Goal: Task Accomplishment & Management: Use online tool/utility

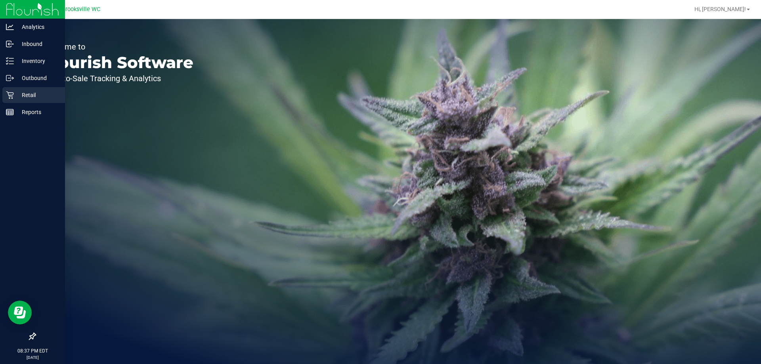
click at [20, 91] on p "Retail" at bounding box center [38, 95] width 48 height 10
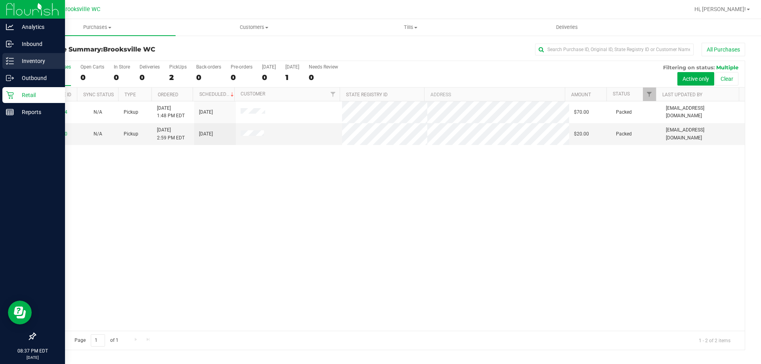
click at [33, 57] on p "Inventory" at bounding box center [38, 61] width 48 height 10
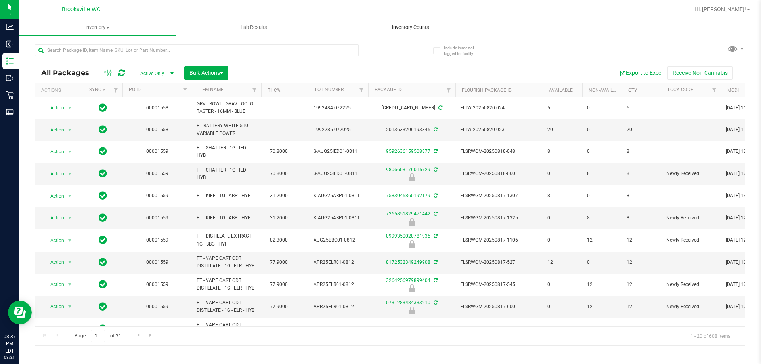
click at [396, 30] on span "Inventory Counts" at bounding box center [410, 27] width 59 height 7
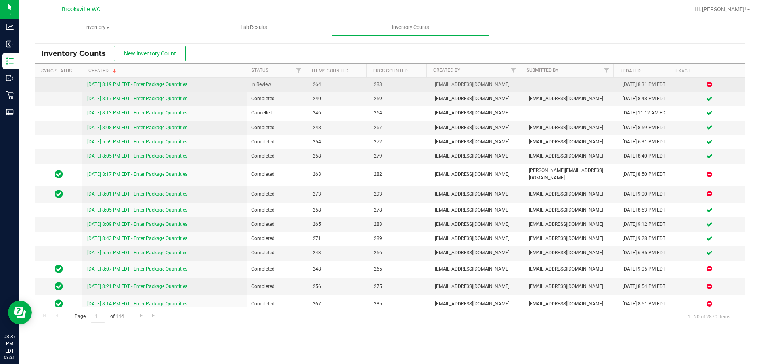
click at [166, 84] on link "[DATE] 8:19 PM EDT - Enter Package Quantities" at bounding box center [137, 85] width 100 height 6
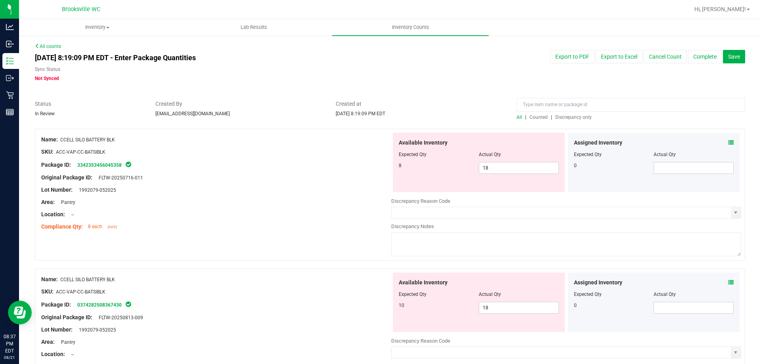
click at [573, 114] on span "Discrepancy only" at bounding box center [573, 117] width 36 height 6
click at [506, 169] on span "18 18" at bounding box center [519, 168] width 80 height 12
click at [506, 169] on input "18" at bounding box center [518, 167] width 79 height 11
type input "10"
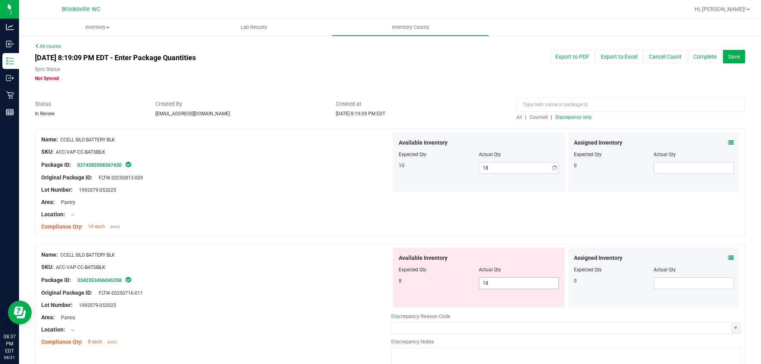
type input "10"
click at [506, 305] on div "Available Inventory Expected Qty Actual Qty 8 18 18" at bounding box center [479, 277] width 172 height 59
click at [499, 280] on input "18" at bounding box center [518, 283] width 79 height 11
type input "8"
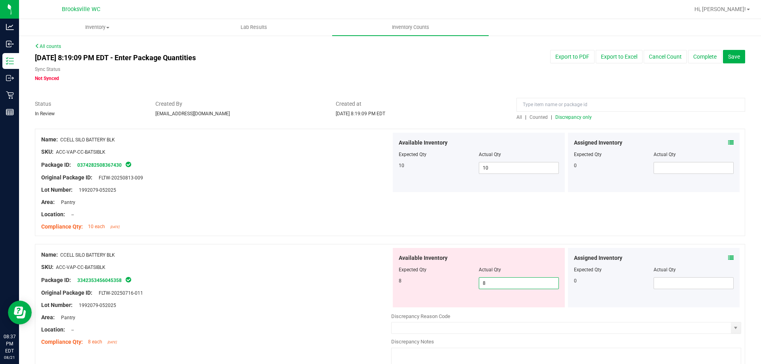
type input "8"
drag, startPoint x: 294, startPoint y: 249, endPoint x: 300, endPoint y: 247, distance: 6.5
click at [294, 249] on div "Name: CCELL SILO BATTERY BLK SKU: ACC-VAP-CC-BATSIBLK Package ID: 3342353456045…" at bounding box center [216, 298] width 350 height 101
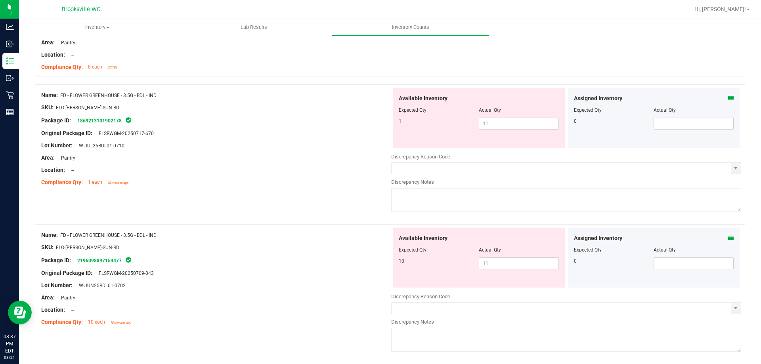
scroll to position [277, 0]
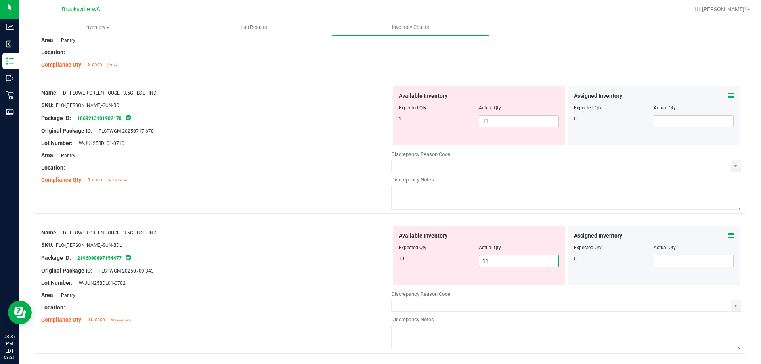
click at [520, 262] on span "11 11" at bounding box center [519, 261] width 80 height 12
click at [520, 262] on input "11" at bounding box center [518, 261] width 79 height 11
type input "10"
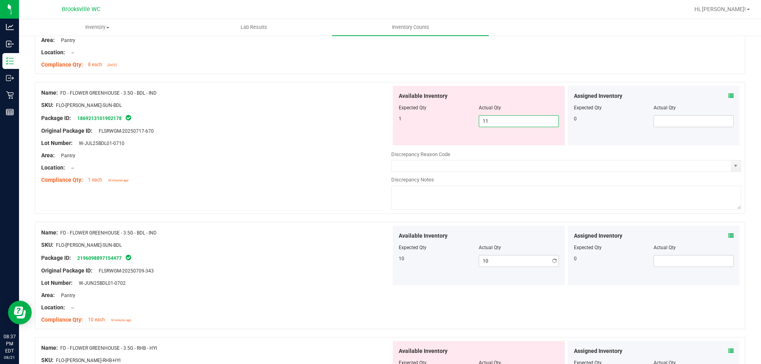
click at [496, 123] on span "11 11" at bounding box center [519, 121] width 80 height 12
click at [496, 123] on input "11" at bounding box center [518, 121] width 79 height 11
type input "1"
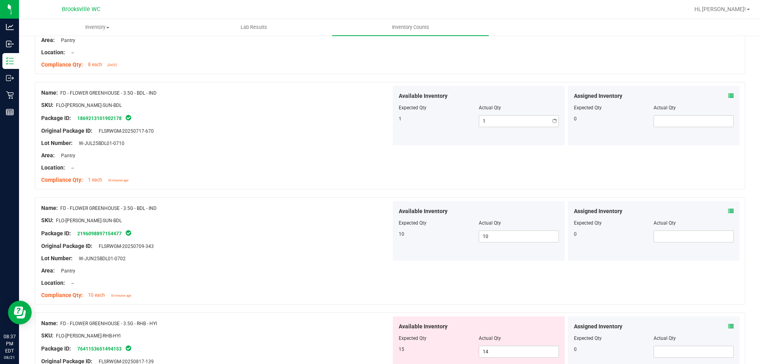
click at [340, 154] on div "Area: Pantry" at bounding box center [216, 155] width 350 height 8
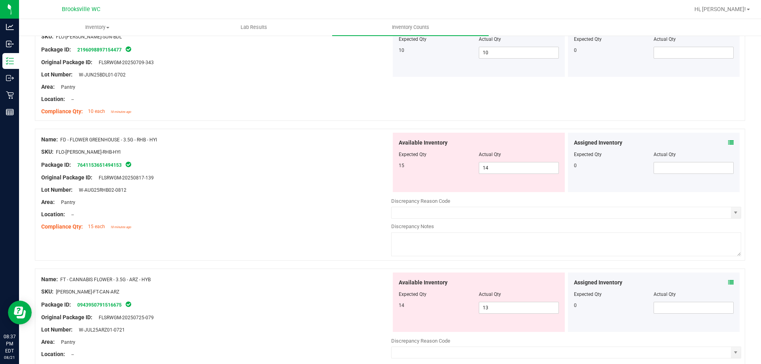
scroll to position [475, 0]
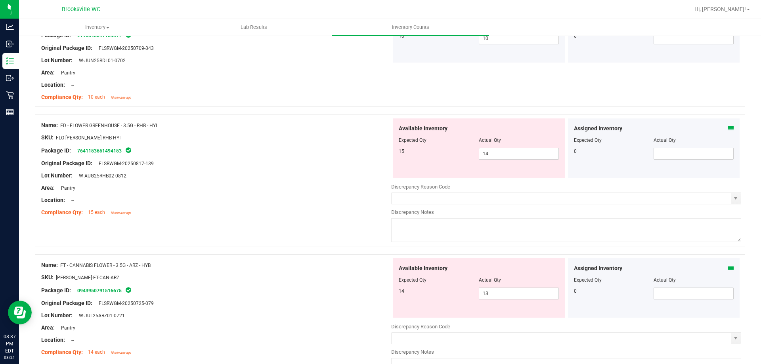
click at [728, 127] on icon at bounding box center [731, 129] width 6 height 6
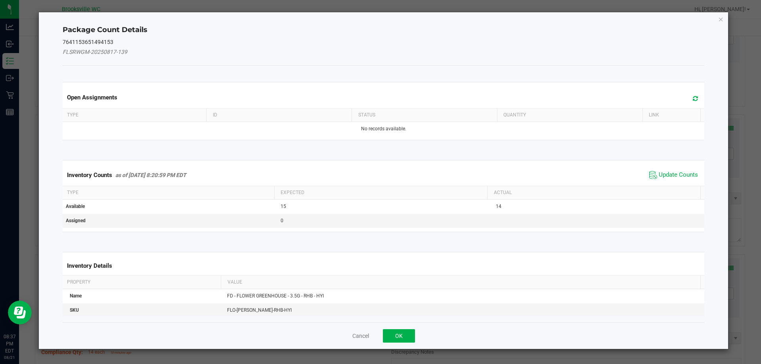
click at [672, 178] on span "Update Counts" at bounding box center [677, 175] width 39 height 8
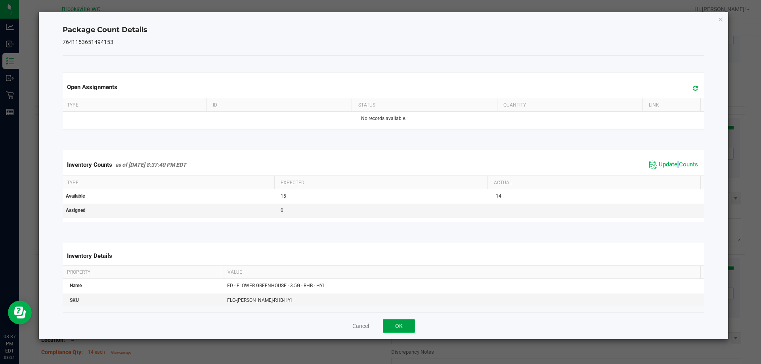
click at [410, 324] on button "OK" at bounding box center [399, 325] width 32 height 13
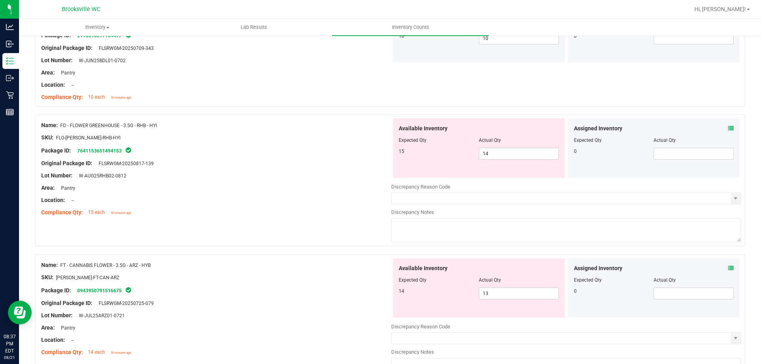
click at [326, 224] on div "Name: FD - FLOWER GREENHOUSE - 3.5G - RHB - HYI SKU: FLO-[PERSON_NAME]-RHB-HYI …" at bounding box center [390, 180] width 710 height 132
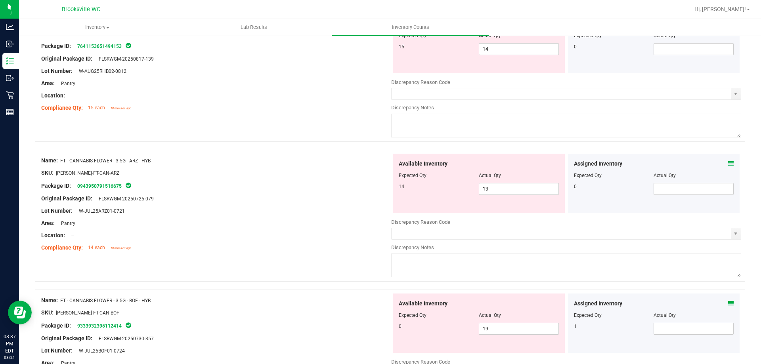
scroll to position [594, 0]
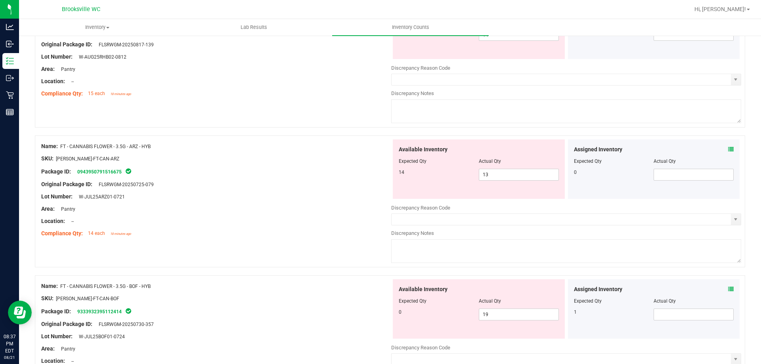
click at [728, 147] on icon at bounding box center [731, 150] width 6 height 6
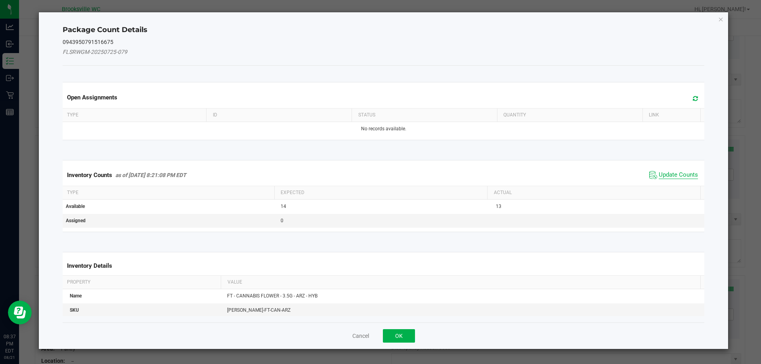
click at [670, 175] on span "Update Counts" at bounding box center [677, 175] width 39 height 8
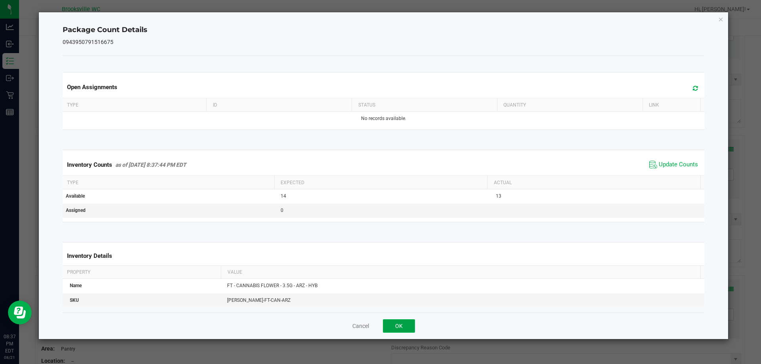
click at [397, 330] on button "OK" at bounding box center [399, 325] width 32 height 13
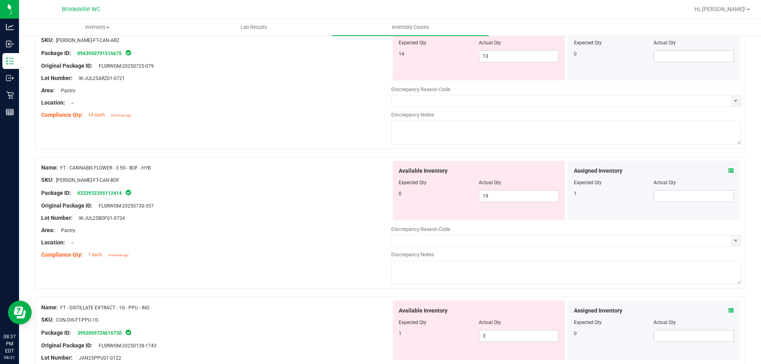
scroll to position [713, 0]
click at [528, 197] on span "19 19" at bounding box center [519, 196] width 80 height 12
click at [528, 197] on input "19" at bounding box center [518, 195] width 79 height 11
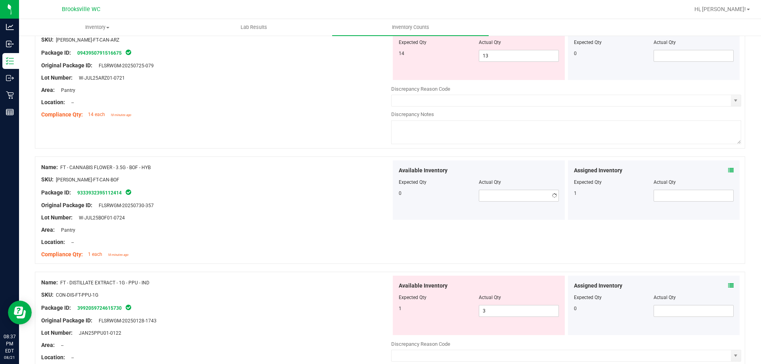
click at [340, 174] on div at bounding box center [216, 174] width 350 height 4
click at [658, 193] on span at bounding box center [693, 196] width 80 height 12
type input "1"
click at [313, 177] on div "SKU: [PERSON_NAME]-FT-CAN-BOF" at bounding box center [216, 180] width 350 height 8
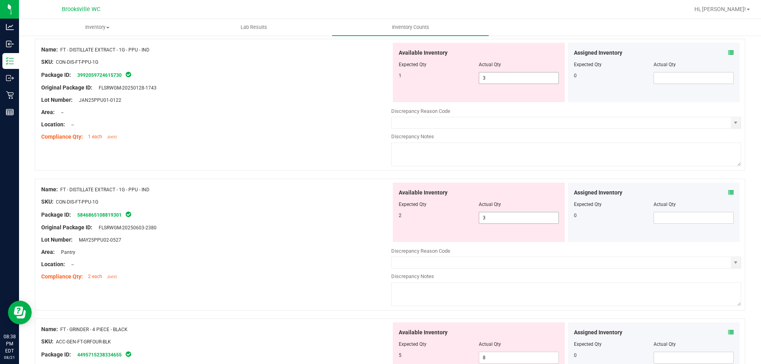
scroll to position [951, 0]
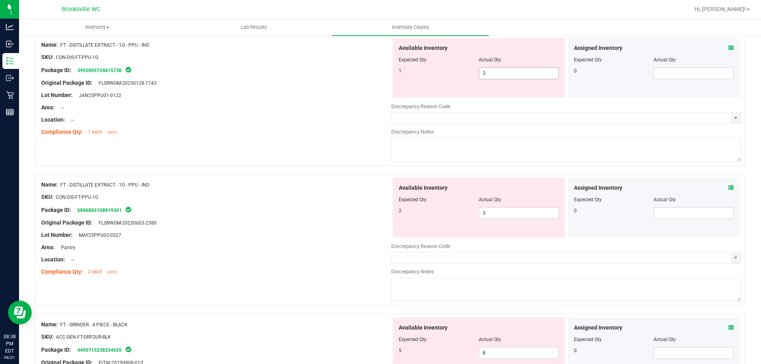
click at [508, 69] on span "3 3" at bounding box center [519, 73] width 80 height 12
click at [508, 69] on input "3" at bounding box center [518, 73] width 79 height 11
type input "0"
click at [490, 214] on span "3 3" at bounding box center [519, 213] width 80 height 12
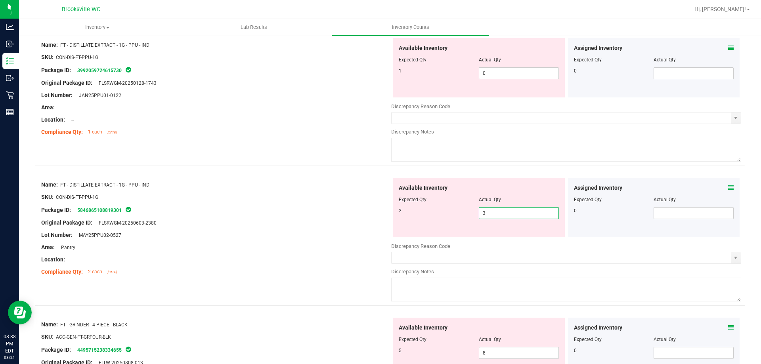
click at [492, 206] on div at bounding box center [479, 205] width 160 height 4
drag, startPoint x: 492, startPoint y: 206, endPoint x: 491, endPoint y: 214, distance: 8.4
click at [492, 208] on div "Available Inventory Expected Qty Actual Qty 2 3 3" at bounding box center [479, 207] width 172 height 59
click at [491, 214] on span "3 3" at bounding box center [519, 213] width 80 height 12
click at [491, 214] on input "3" at bounding box center [518, 213] width 79 height 11
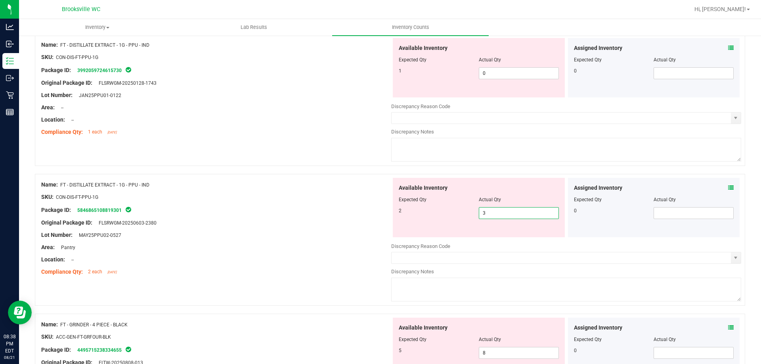
type input "2"
drag, startPoint x: 248, startPoint y: 207, endPoint x: 317, endPoint y: 210, distance: 69.0
click at [268, 206] on div "Package ID: 5846865108819301" at bounding box center [216, 210] width 350 height 10
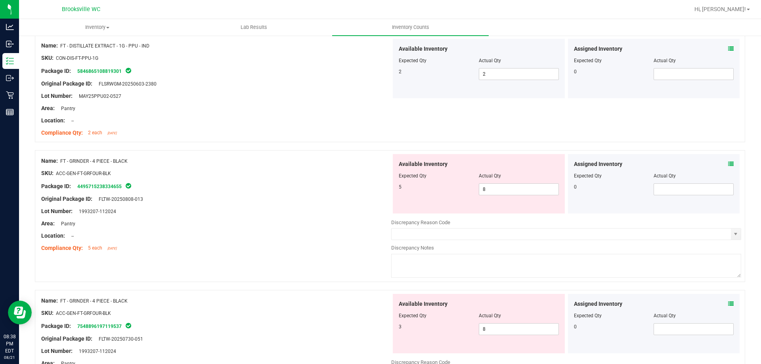
scroll to position [1109, 0]
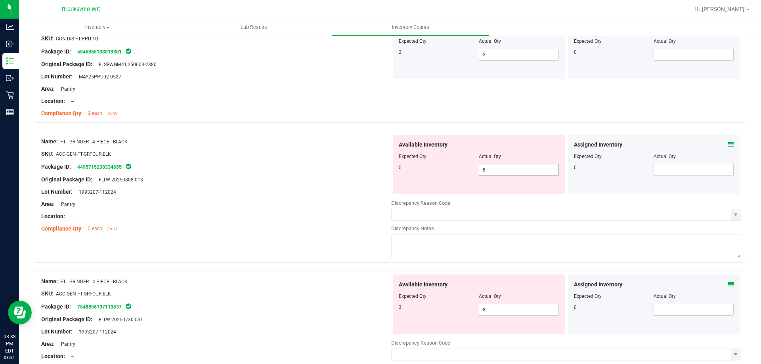
click at [510, 175] on span "8 8" at bounding box center [519, 170] width 80 height 12
click at [510, 175] on input "8" at bounding box center [518, 169] width 79 height 11
type input "5"
click at [489, 301] on div "Available Inventory Expected Qty Actual Qty 3 8 8" at bounding box center [479, 304] width 172 height 59
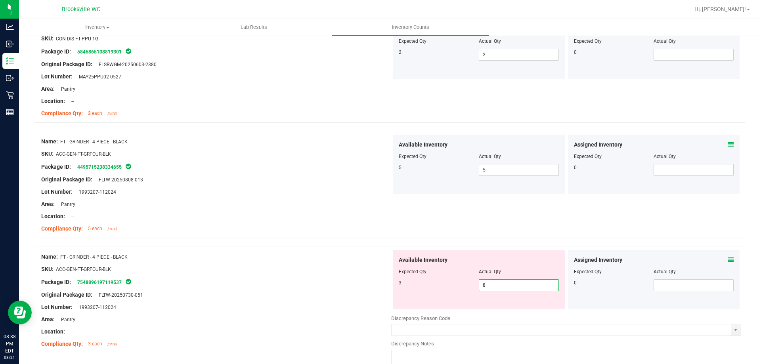
click at [487, 285] on span "8 8" at bounding box center [519, 285] width 80 height 12
click at [487, 285] on input "8" at bounding box center [518, 285] width 79 height 11
type input "3"
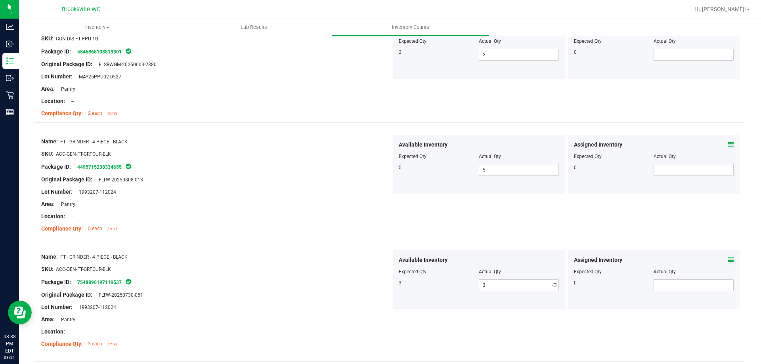
click at [292, 265] on div "SKU: ACC-GEN-FT-GRFOUR-BLK" at bounding box center [216, 269] width 350 height 8
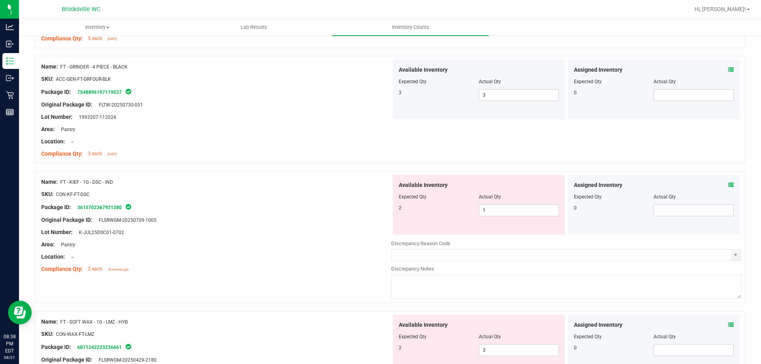
scroll to position [1307, 0]
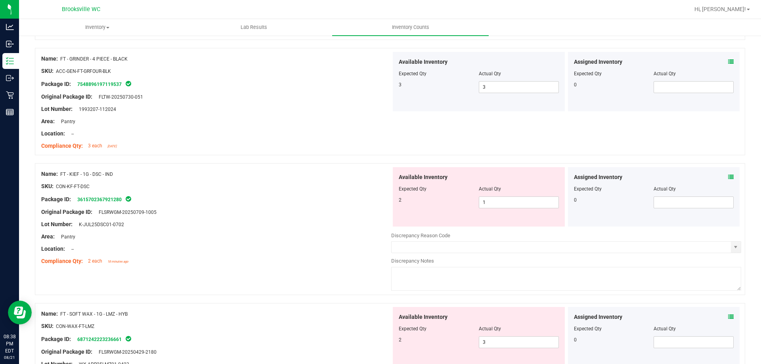
click at [728, 177] on icon at bounding box center [731, 177] width 6 height 6
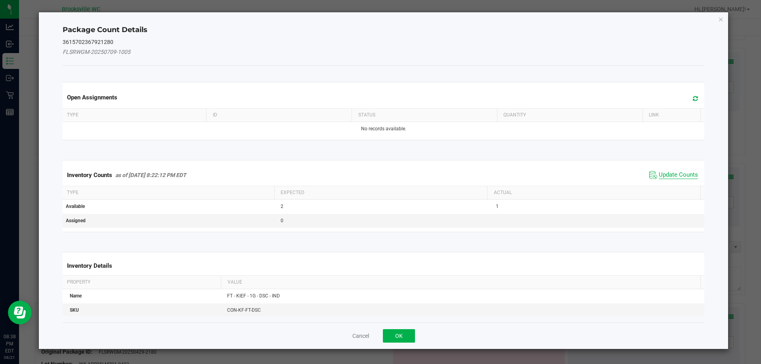
click at [672, 176] on span "Update Counts" at bounding box center [677, 175] width 39 height 8
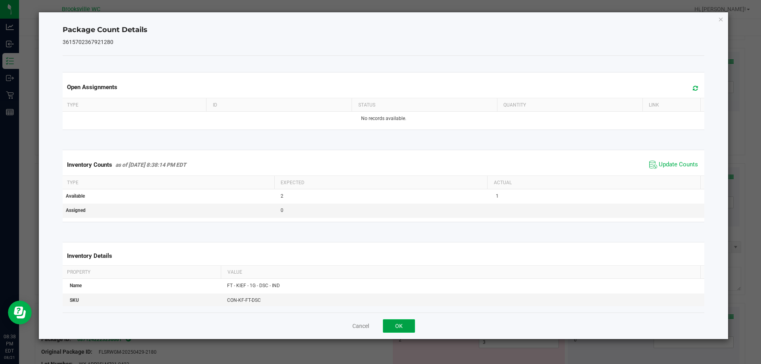
click at [404, 324] on button "OK" at bounding box center [399, 325] width 32 height 13
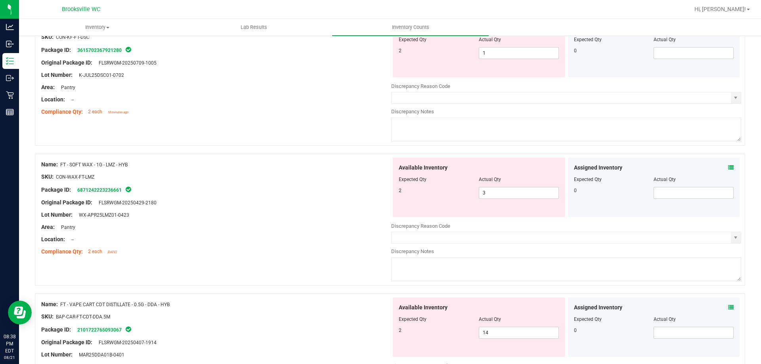
scroll to position [1466, 0]
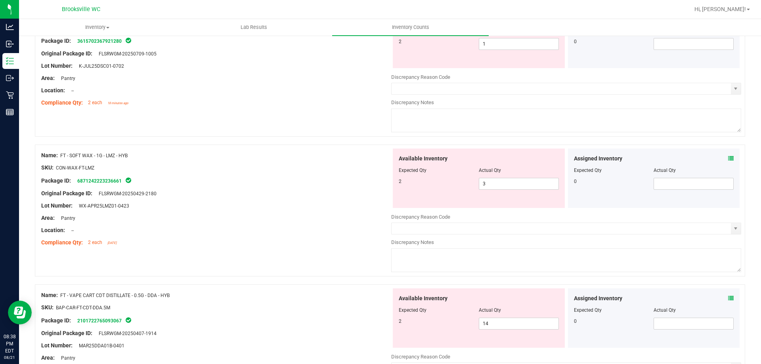
click at [728, 158] on icon at bounding box center [731, 159] width 6 height 6
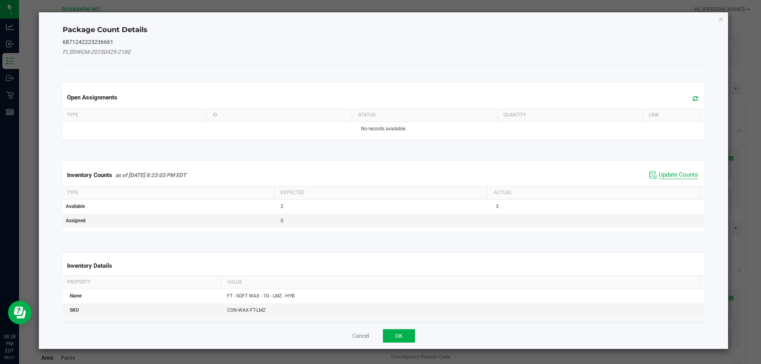
click at [681, 175] on span "Update Counts" at bounding box center [677, 175] width 39 height 8
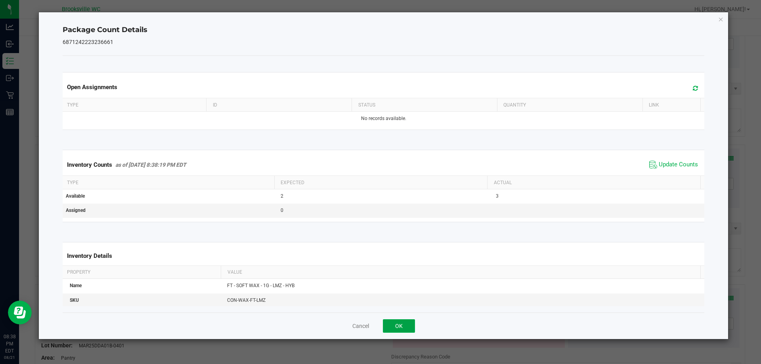
click at [404, 328] on button "OK" at bounding box center [399, 325] width 32 height 13
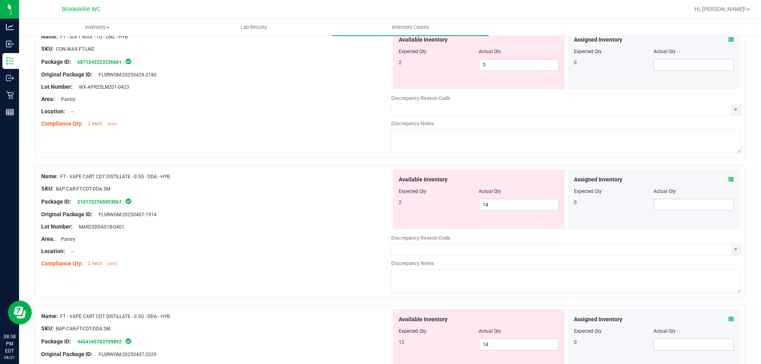
scroll to position [1624, 0]
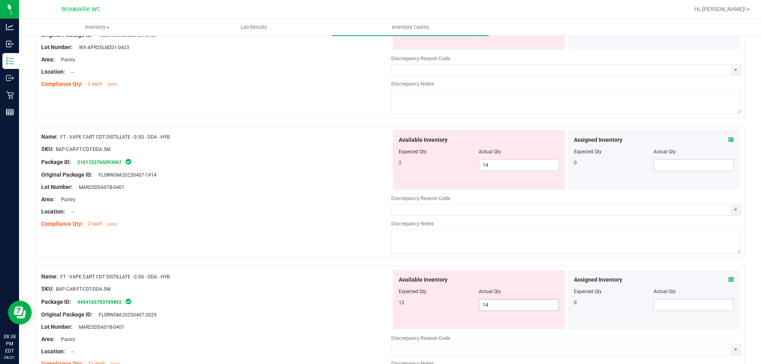
click at [520, 303] on span "14 14" at bounding box center [519, 305] width 80 height 12
click at [520, 303] on input "14" at bounding box center [518, 305] width 79 height 11
type input "12"
click at [509, 184] on div "Available Inventory Expected Qty Actual Qty 2 14 14" at bounding box center [479, 159] width 172 height 59
type input "12"
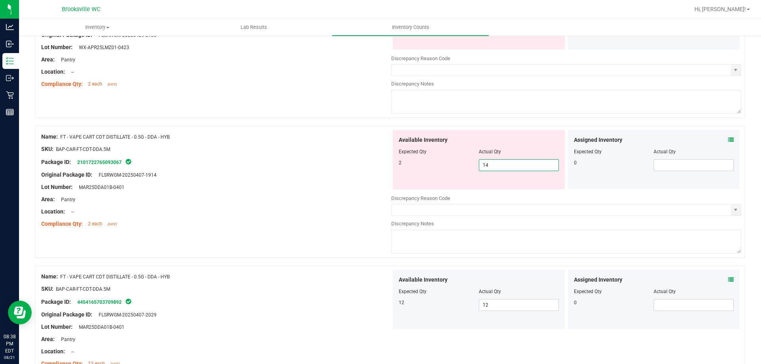
click at [512, 169] on span "14 14" at bounding box center [519, 165] width 80 height 12
click at [512, 169] on input "14" at bounding box center [518, 165] width 79 height 11
type input "2"
click at [354, 187] on div "Lot Number: MAR25DDA01B-0401" at bounding box center [216, 187] width 350 height 8
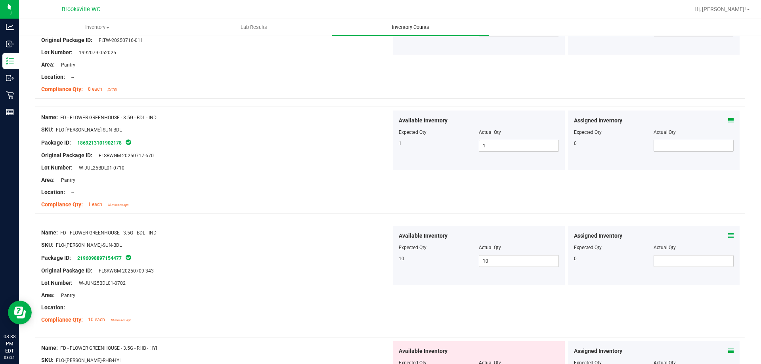
scroll to position [0, 0]
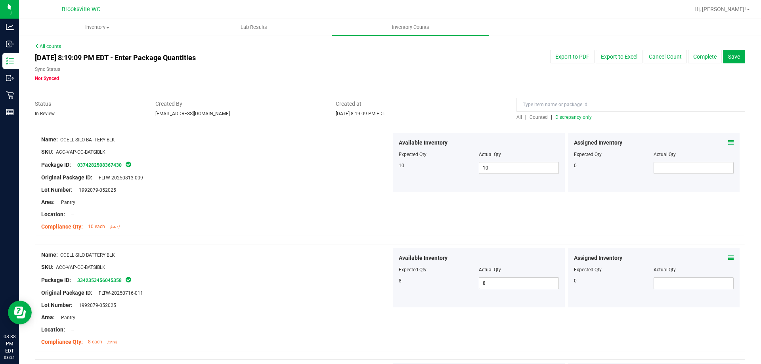
click at [570, 118] on span "Discrepancy only" at bounding box center [573, 117] width 36 height 6
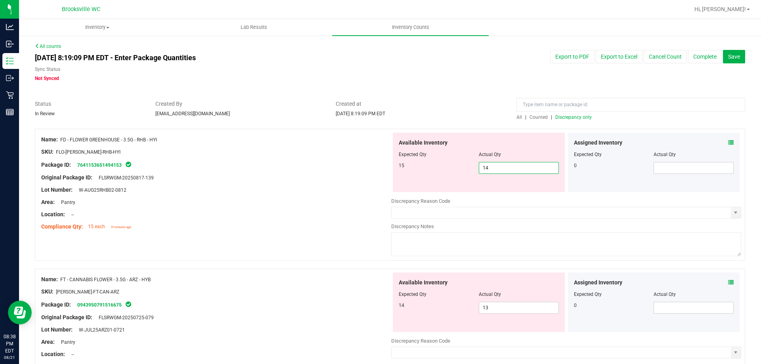
click at [486, 164] on span "14 14" at bounding box center [519, 168] width 80 height 12
click at [485, 163] on input "14" at bounding box center [518, 167] width 79 height 11
drag, startPoint x: 489, startPoint y: 164, endPoint x: 327, endPoint y: 195, distance: 164.5
click at [464, 160] on div "Available Inventory Expected Qty Actual Qty 15 14 14" at bounding box center [479, 162] width 172 height 59
type input "5"
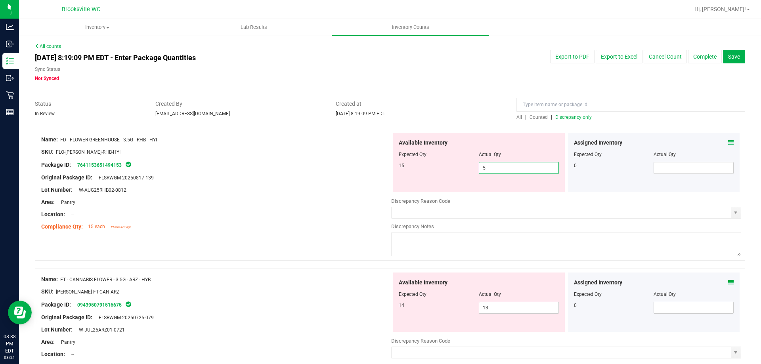
type input "5"
click at [322, 197] on div at bounding box center [216, 196] width 350 height 4
click at [491, 168] on span "5 5" at bounding box center [519, 168] width 80 height 12
click at [491, 168] on input "5" at bounding box center [518, 167] width 79 height 11
type input "15"
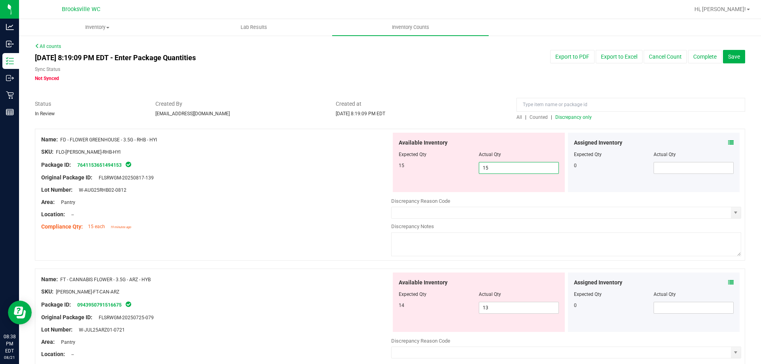
type input "15"
click at [304, 200] on div "Area: Pantry" at bounding box center [216, 202] width 350 height 8
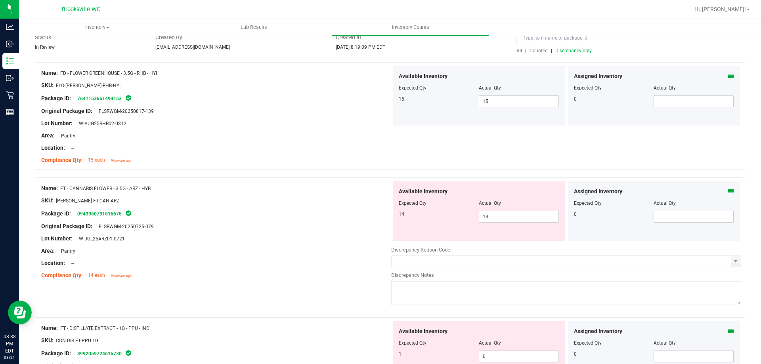
scroll to position [79, 0]
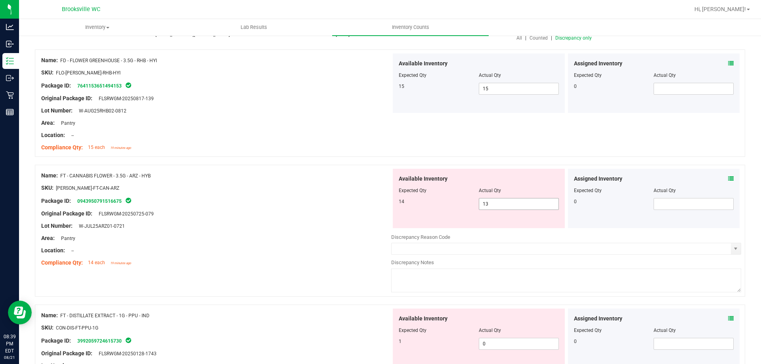
click at [492, 204] on span "13 13" at bounding box center [519, 204] width 80 height 12
click at [492, 204] on input "13" at bounding box center [518, 203] width 79 height 11
type input "14"
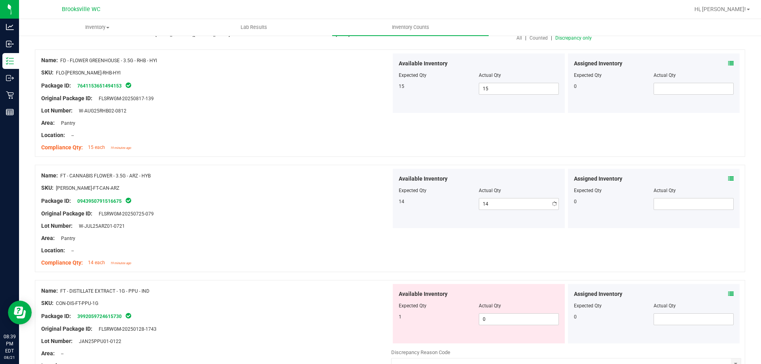
drag, startPoint x: 262, startPoint y: 204, endPoint x: 335, endPoint y: 204, distance: 72.5
click at [277, 204] on div "Package ID: 0943950791516675" at bounding box center [216, 201] width 350 height 10
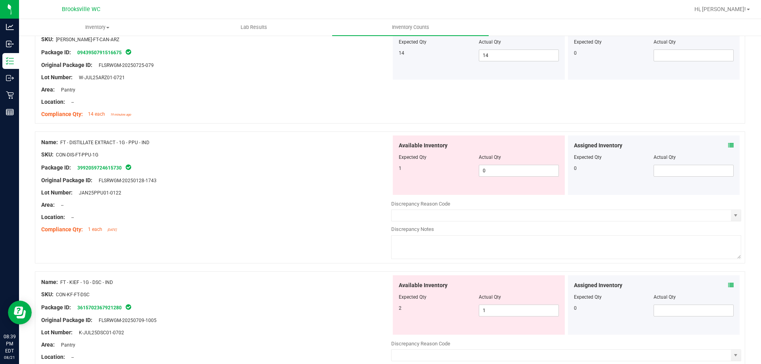
scroll to position [238, 0]
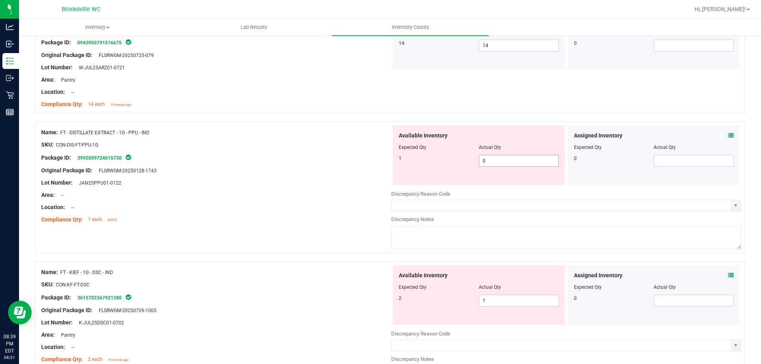
click at [494, 164] on span "0 0" at bounding box center [519, 161] width 80 height 12
click at [494, 164] on input "0" at bounding box center [518, 160] width 79 height 11
type input "1"
click at [259, 191] on div "Area: --" at bounding box center [216, 195] width 350 height 8
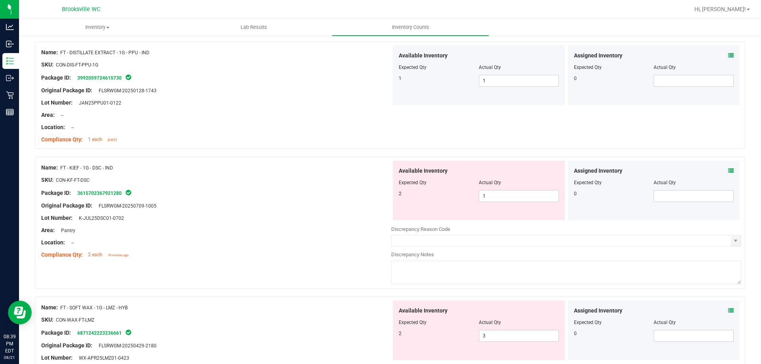
scroll to position [357, 0]
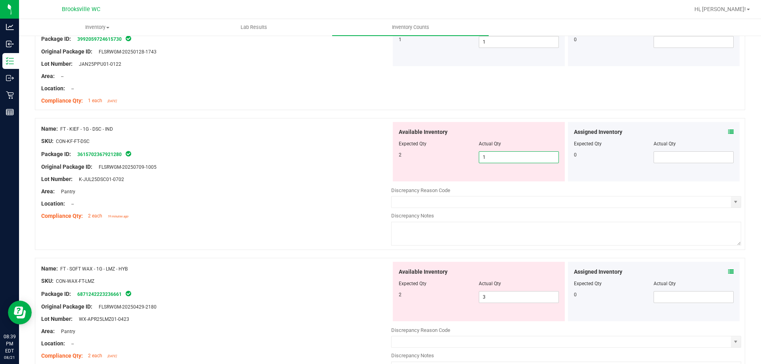
click at [491, 156] on span "1 1" at bounding box center [519, 157] width 80 height 12
click at [491, 156] on input "1" at bounding box center [518, 157] width 79 height 11
type input "2"
click at [314, 168] on div "Original Package ID: FLSRWGM-20250709-1005" at bounding box center [216, 167] width 350 height 8
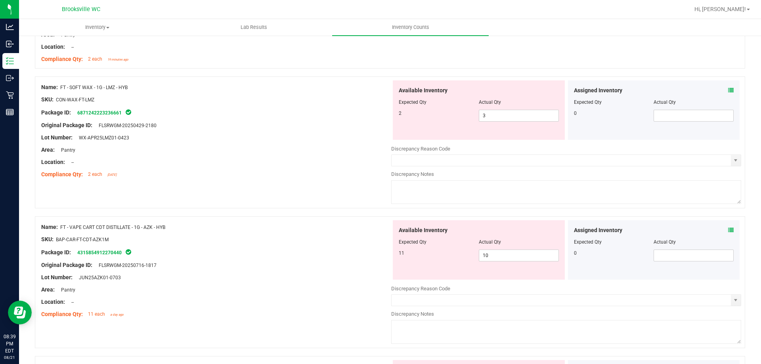
scroll to position [475, 0]
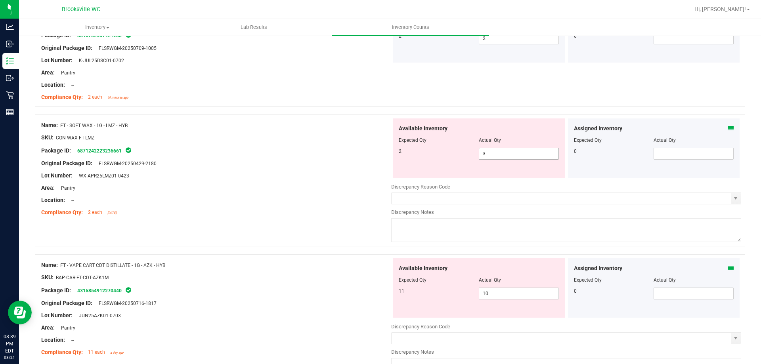
click at [497, 155] on span "3 3" at bounding box center [519, 154] width 80 height 12
click at [496, 155] on input "3" at bounding box center [518, 153] width 79 height 11
type input "2"
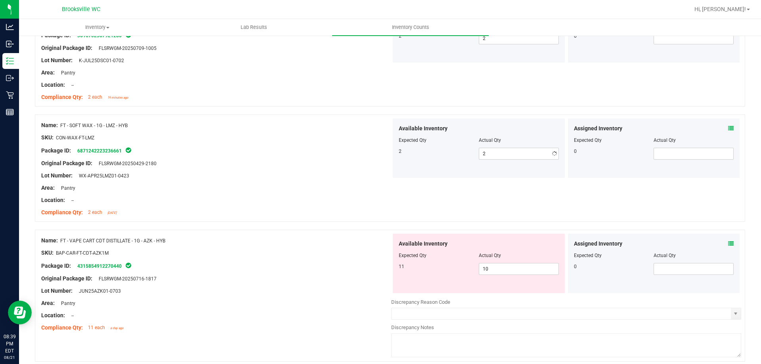
click at [272, 188] on div "Area: Pantry" at bounding box center [216, 188] width 350 height 8
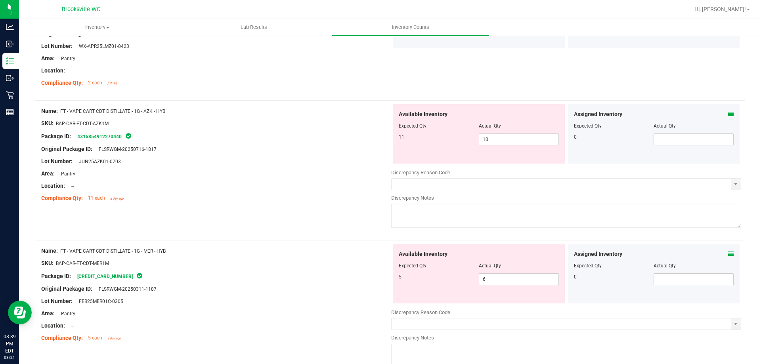
scroll to position [634, 0]
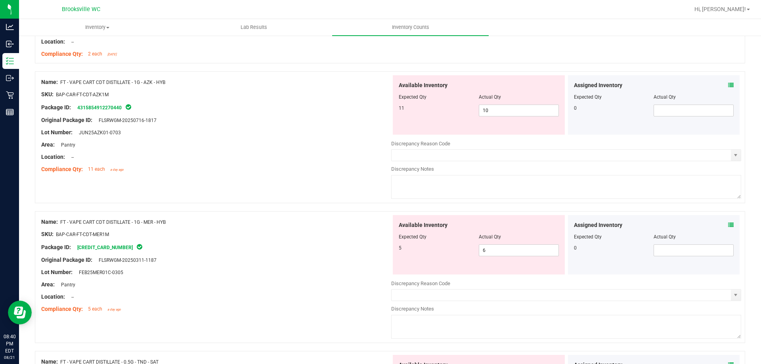
click at [317, 195] on div "Name: FT - VAPE CART CDT DISTILLATE - 1G - AZK - HYB SKU: BAP-CAR-FT-CDT-AZK1M …" at bounding box center [390, 137] width 710 height 132
click at [488, 105] on span "10 10" at bounding box center [519, 111] width 80 height 12
click at [488, 105] on input "10" at bounding box center [518, 110] width 79 height 11
type input "11"
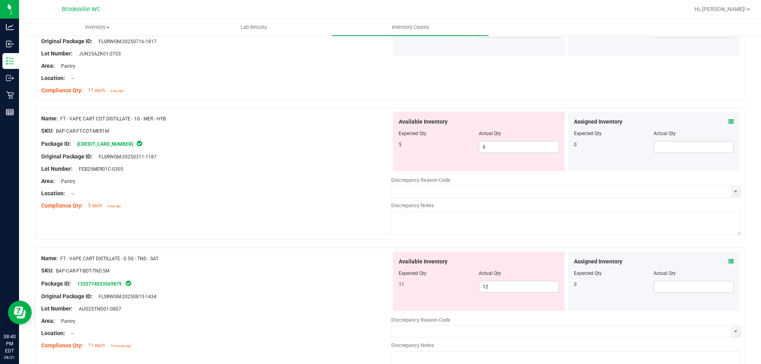
scroll to position [713, 0]
click at [506, 150] on span "6 6" at bounding box center [519, 147] width 80 height 12
click at [506, 150] on input "6" at bounding box center [518, 146] width 79 height 11
type input "5"
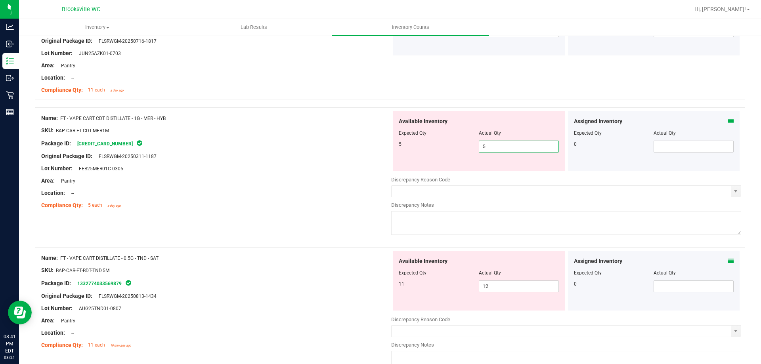
click at [363, 153] on div "Original Package ID: FLSRWGM-20250311-1187" at bounding box center [216, 156] width 350 height 8
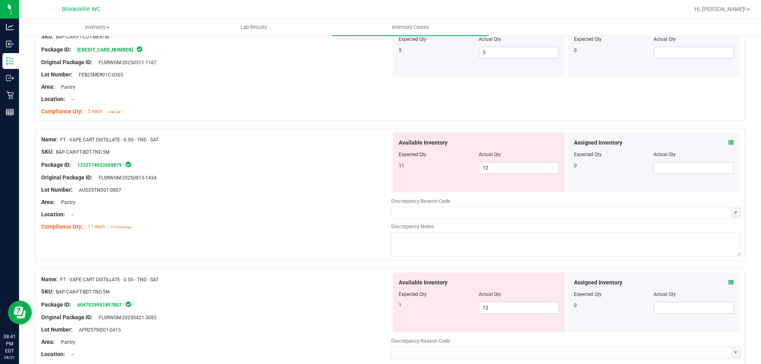
scroll to position [872, 0]
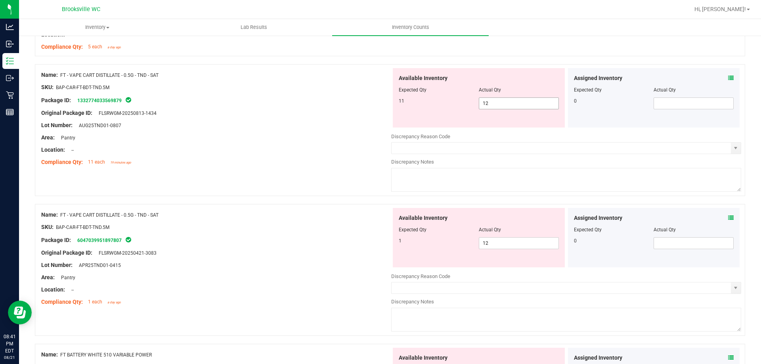
click at [494, 106] on span "12 12" at bounding box center [519, 103] width 80 height 12
click at [495, 106] on input "12" at bounding box center [518, 103] width 79 height 11
type input "11"
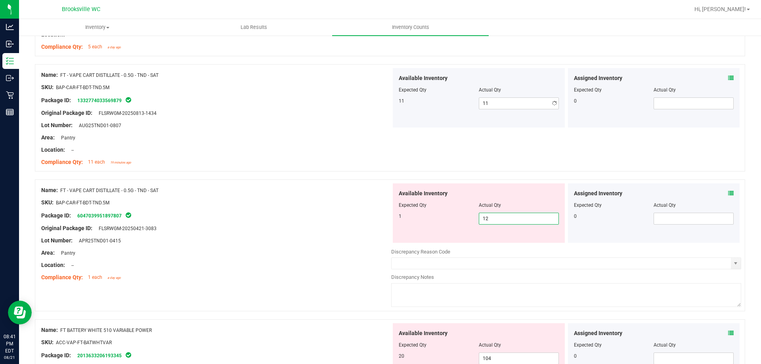
click at [499, 241] on div "Available Inventory Expected Qty Actual Qty 1 12 12" at bounding box center [479, 212] width 172 height 59
click at [497, 220] on input "12" at bounding box center [518, 218] width 79 height 11
type input "1"
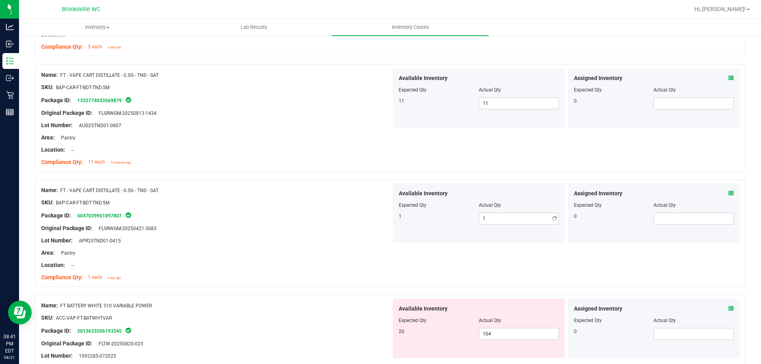
click at [307, 220] on div at bounding box center [216, 222] width 350 height 4
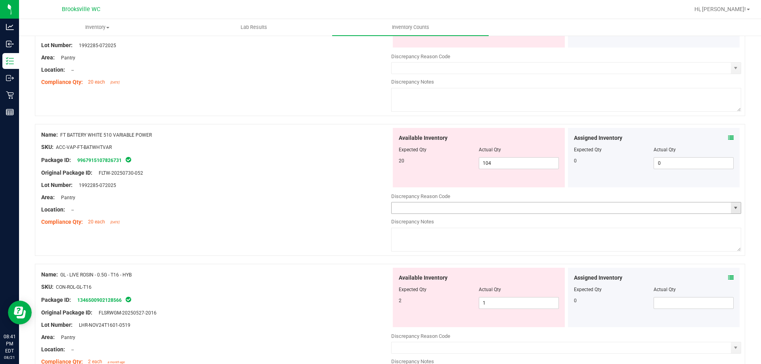
scroll to position [1704, 0]
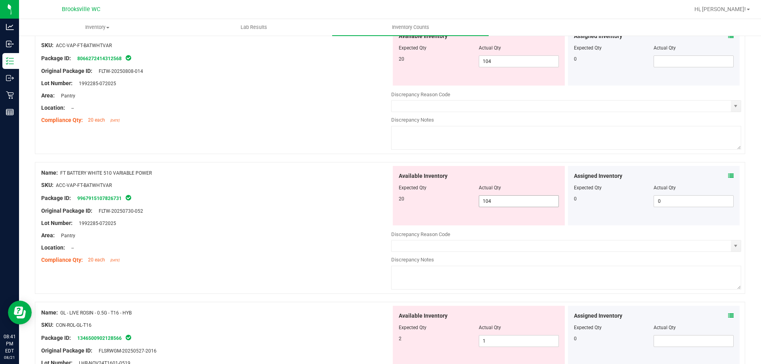
click at [526, 201] on span "104 104" at bounding box center [519, 201] width 80 height 12
click at [526, 201] on input "104" at bounding box center [518, 201] width 79 height 11
type input "20"
click at [537, 65] on span "104 104" at bounding box center [519, 61] width 80 height 12
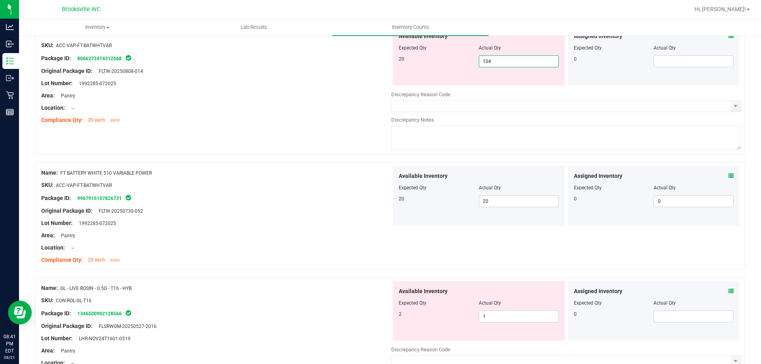
click at [536, 62] on input "104" at bounding box center [518, 61] width 79 height 11
type input "20"
drag, startPoint x: 284, startPoint y: 120, endPoint x: 297, endPoint y: 123, distance: 13.8
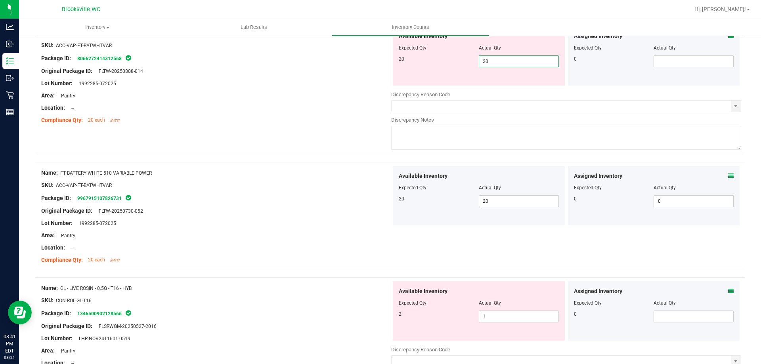
click at [287, 120] on div "Compliance Qty: 20 each [DATE]" at bounding box center [216, 120] width 350 height 8
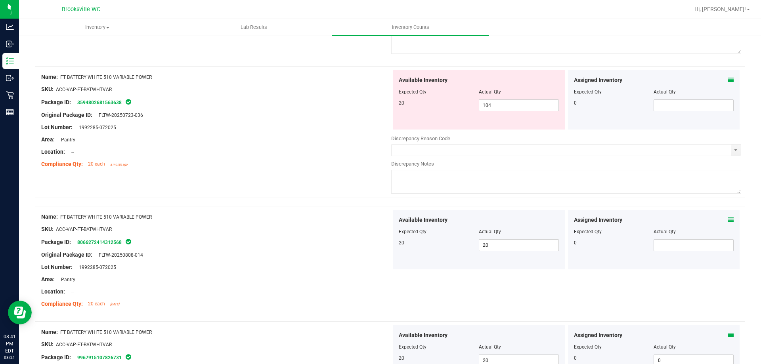
scroll to position [1505, 0]
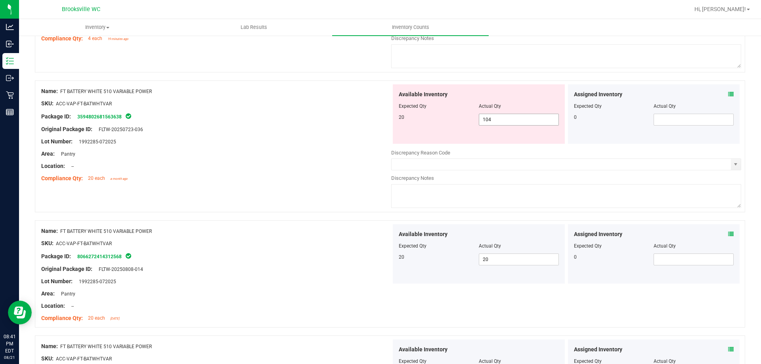
click at [515, 123] on span "104 104" at bounding box center [519, 120] width 80 height 12
click at [515, 123] on input "104" at bounding box center [518, 119] width 79 height 11
type input "20"
click at [300, 155] on div "Area: Pantry" at bounding box center [216, 154] width 350 height 8
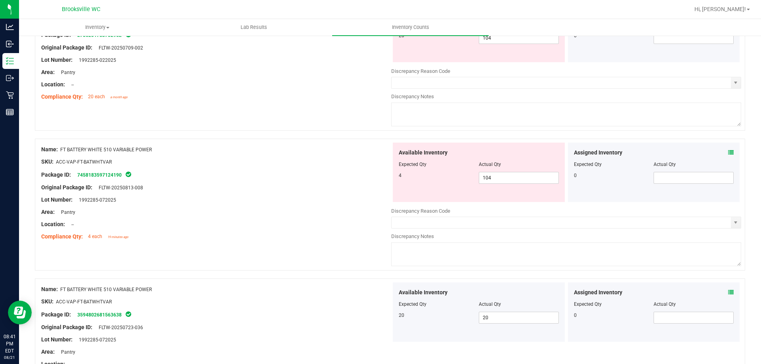
scroll to position [1228, 0]
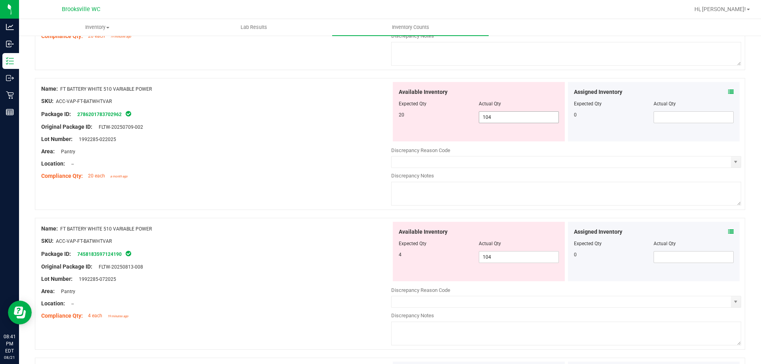
click at [496, 113] on span "104 104" at bounding box center [519, 117] width 80 height 12
click at [496, 113] on input "104" at bounding box center [518, 117] width 79 height 11
type input "20"
click at [324, 137] on div "Lot Number: 1992285-022025" at bounding box center [216, 139] width 350 height 8
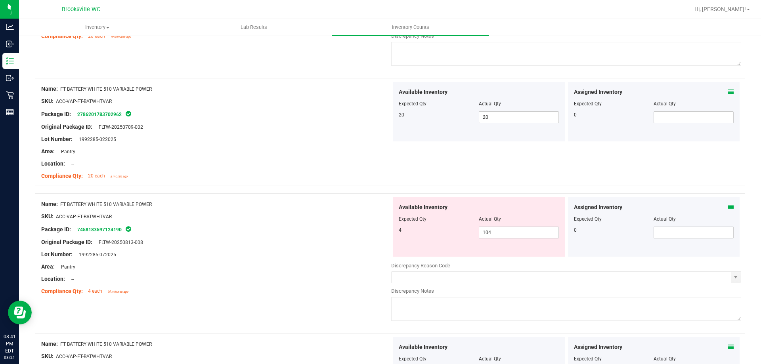
scroll to position [1070, 0]
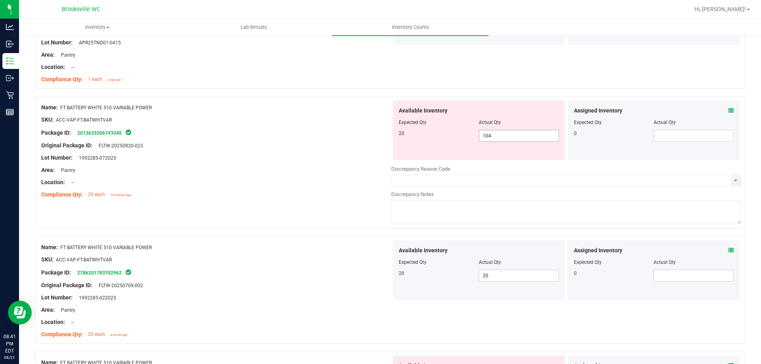
click at [496, 136] on span "104 104" at bounding box center [519, 136] width 80 height 12
click at [496, 136] on input "104" at bounding box center [518, 135] width 79 height 11
type input "20"
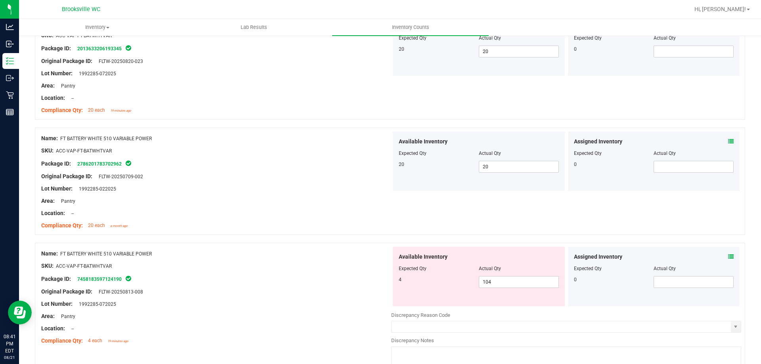
scroll to position [1268, 0]
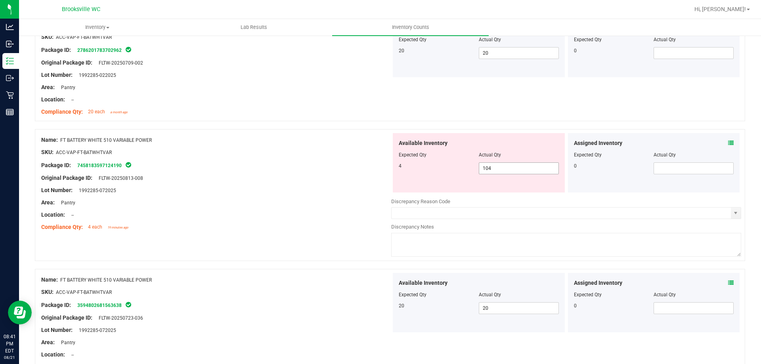
click at [495, 171] on span "104 104" at bounding box center [519, 168] width 80 height 12
click at [495, 171] on input "104" at bounding box center [518, 168] width 79 height 11
type input "4"
click at [379, 176] on div "Original Package ID: FLTW-20250813-008" at bounding box center [216, 178] width 350 height 8
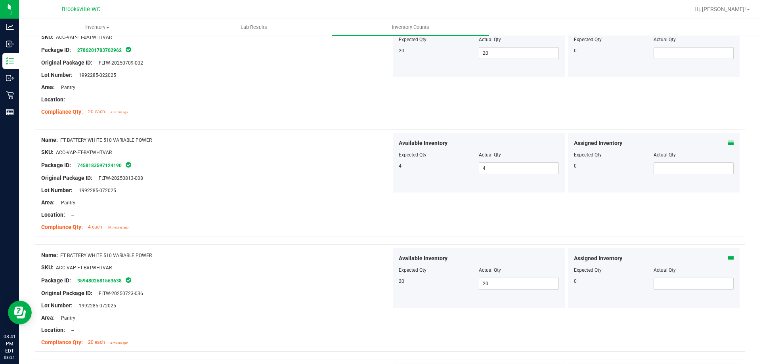
drag, startPoint x: 358, startPoint y: 202, endPoint x: 356, endPoint y: 61, distance: 140.3
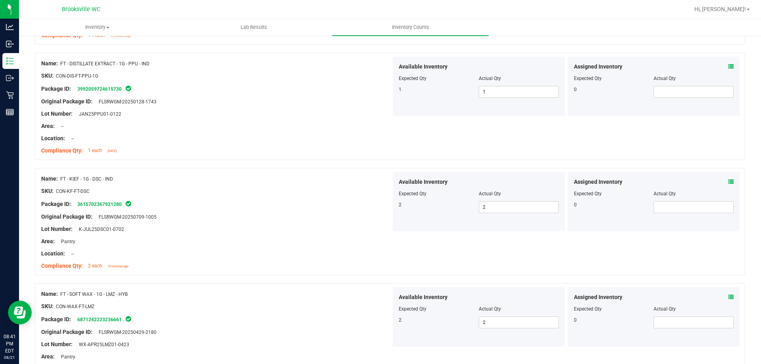
scroll to position [0, 0]
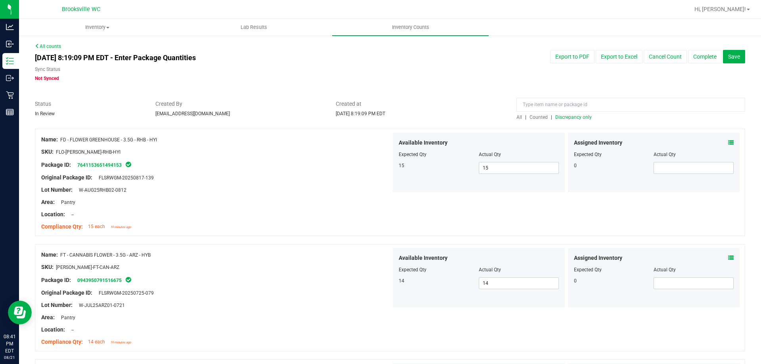
click at [555, 114] on span "Discrepancy only" at bounding box center [573, 117] width 36 height 6
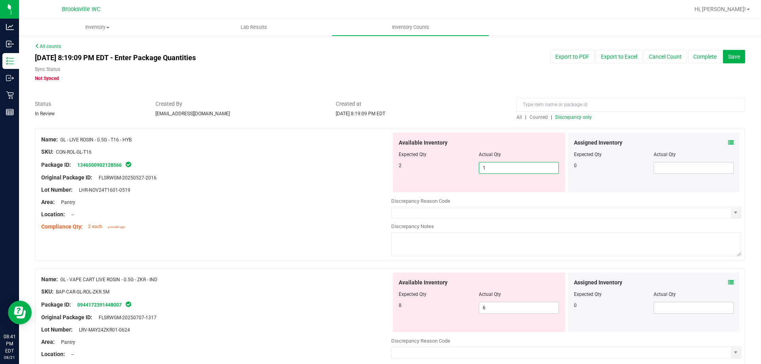
click at [489, 165] on span "1 1" at bounding box center [519, 168] width 80 height 12
click at [489, 165] on input "1" at bounding box center [518, 167] width 79 height 11
type input "2"
click at [296, 201] on div "Area: Pantry" at bounding box center [216, 202] width 350 height 8
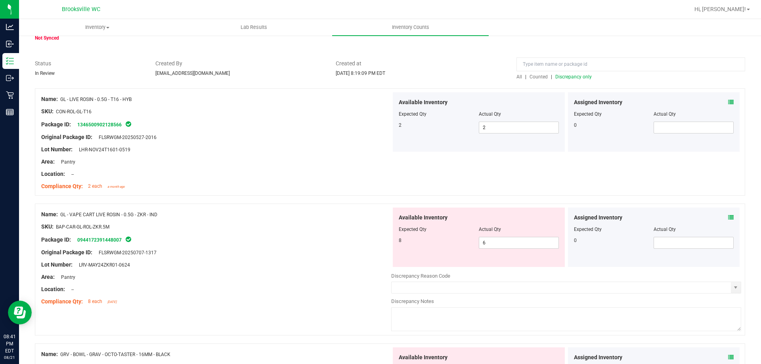
scroll to position [119, 0]
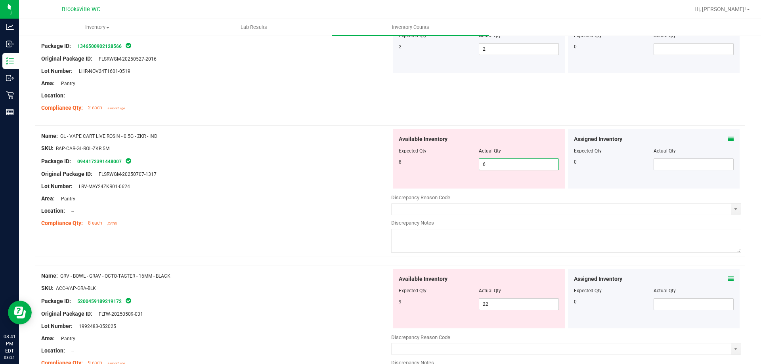
click at [529, 164] on span "6 6" at bounding box center [519, 164] width 80 height 12
click at [528, 164] on input "6" at bounding box center [518, 164] width 79 height 11
type input "8"
click at [244, 187] on div "Lot Number: LRV-MAY24ZKR01-0624" at bounding box center [216, 186] width 350 height 8
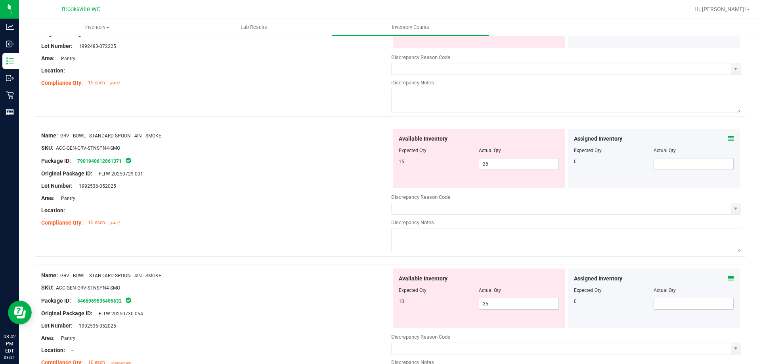
scroll to position [515, 0]
click at [489, 162] on span "25 25" at bounding box center [519, 163] width 80 height 12
click at [489, 162] on input "25" at bounding box center [518, 163] width 79 height 11
type input "15"
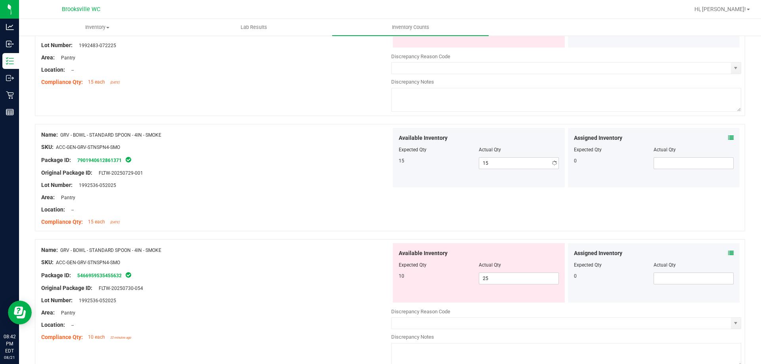
drag, startPoint x: 358, startPoint y: 202, endPoint x: 483, endPoint y: 297, distance: 157.8
click at [357, 202] on div at bounding box center [216, 204] width 350 height 4
click at [527, 280] on span "25 25" at bounding box center [519, 279] width 80 height 12
click at [527, 280] on input "25" at bounding box center [518, 278] width 79 height 11
type input "10"
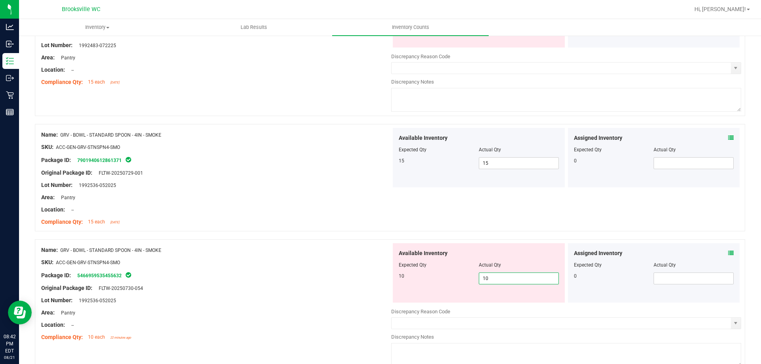
type input "10"
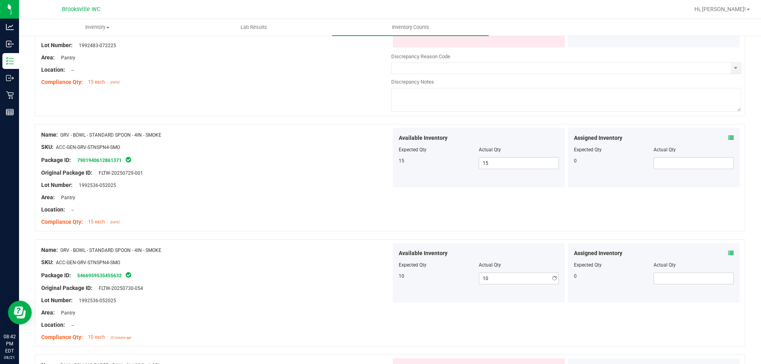
click at [261, 263] on div "SKU: ACC-GEN-GRV-STNSPN4-SMO" at bounding box center [216, 262] width 350 height 8
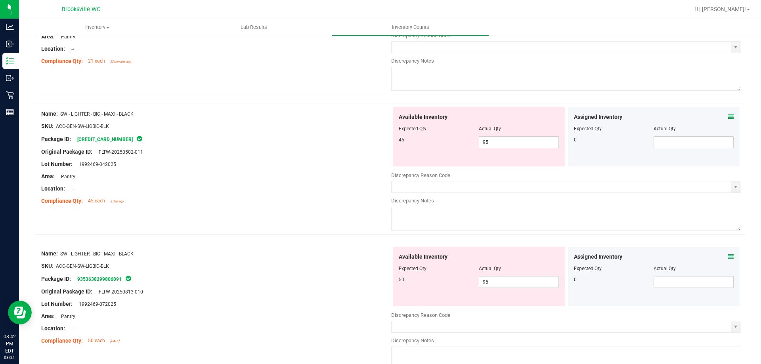
scroll to position [1189, 0]
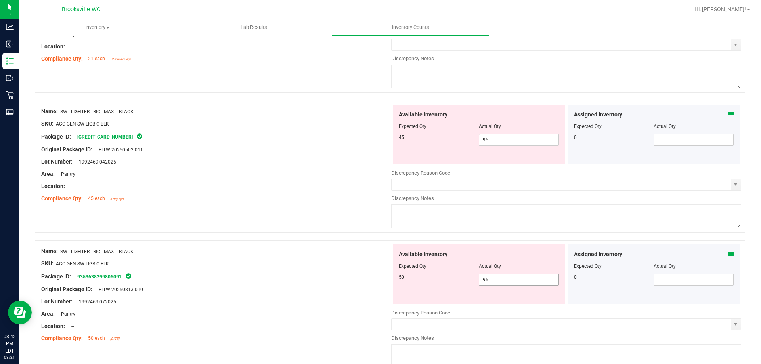
click at [520, 275] on span "95 95" at bounding box center [519, 280] width 80 height 12
click at [0, 0] on input "95" at bounding box center [0, 0] width 0 height 0
type input "50"
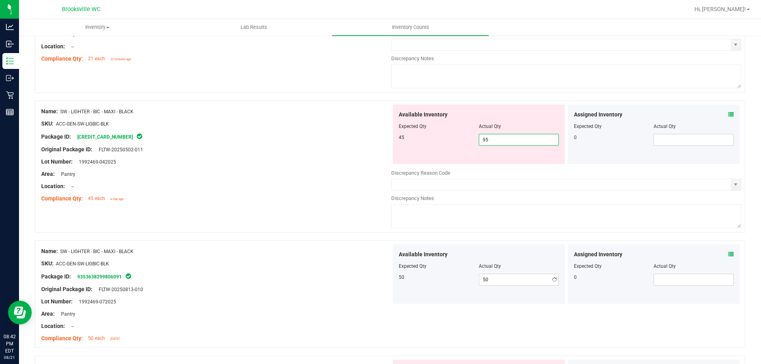
click at [506, 137] on span "95 95" at bounding box center [519, 140] width 80 height 12
click at [505, 136] on input "95" at bounding box center [518, 139] width 79 height 11
type input "45"
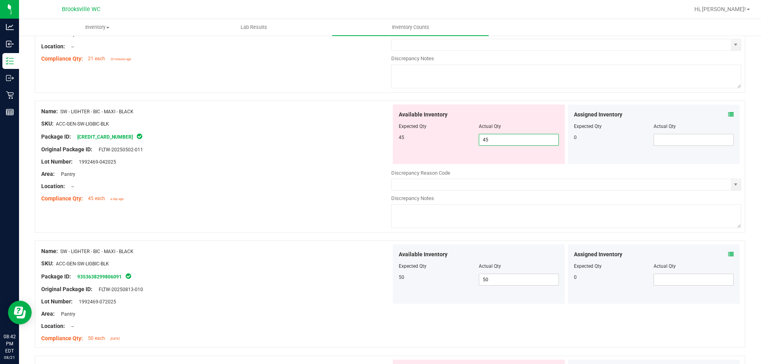
click at [297, 152] on div "Original Package ID: FLTW-20250502-011" at bounding box center [216, 149] width 350 height 8
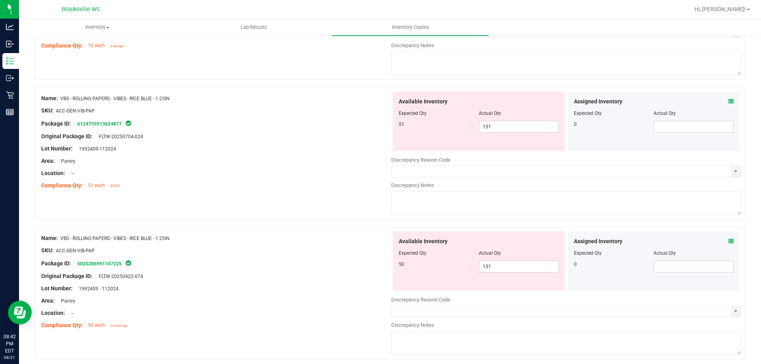
scroll to position [1862, 0]
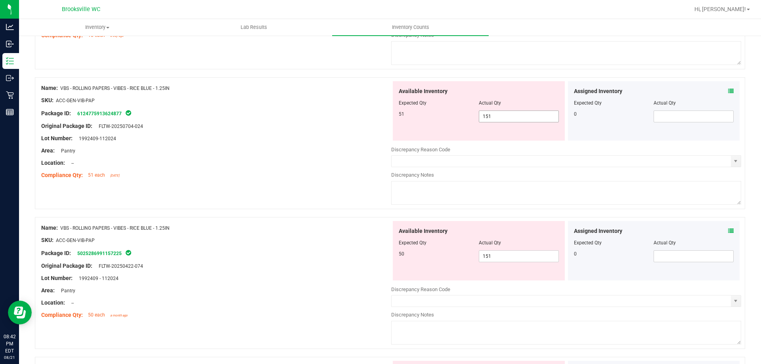
click at [509, 116] on span "151 151" at bounding box center [519, 117] width 80 height 12
click at [0, 0] on input "151" at bounding box center [0, 0] width 0 height 0
type input "51"
click at [367, 180] on div "Name: VBS - ROLLING PAPERS - VIBES - RICE BLUE - 1.25IN SKU: ACC-GEN-VIB-PAP Pa…" at bounding box center [216, 131] width 350 height 101
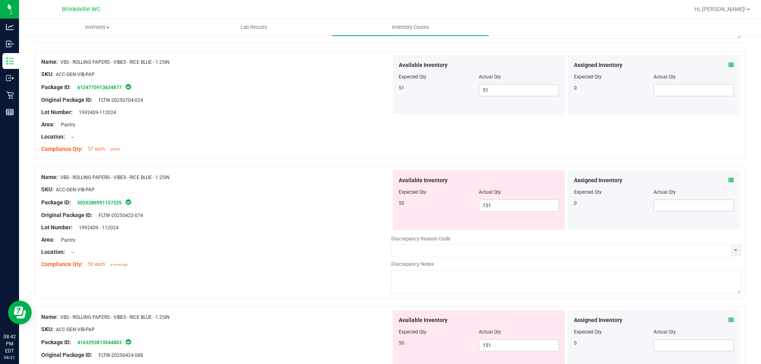
scroll to position [1902, 0]
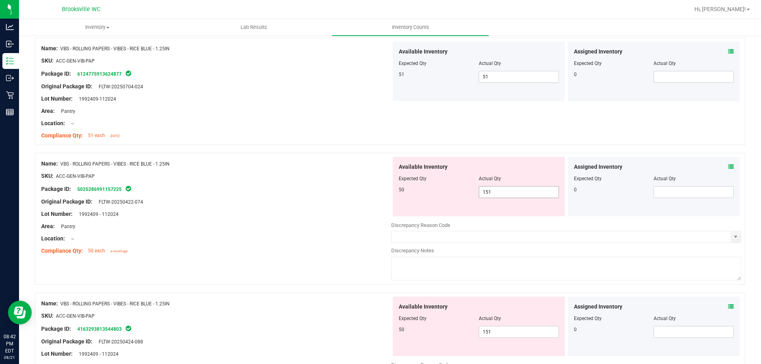
click at [508, 196] on span "151 151" at bounding box center [519, 192] width 80 height 12
click at [508, 193] on input "151" at bounding box center [518, 192] width 79 height 11
click at [506, 193] on input "151" at bounding box center [518, 192] width 79 height 11
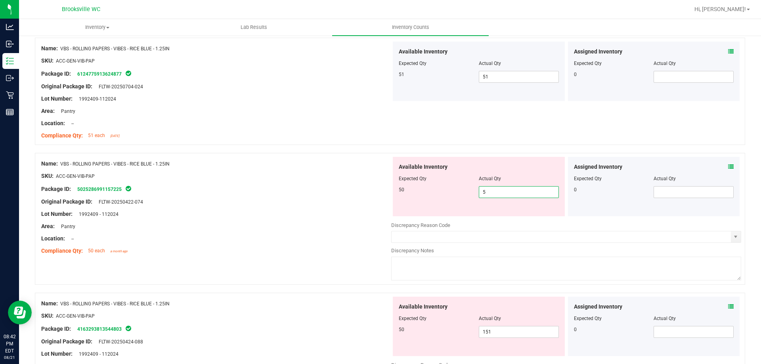
type input "50"
drag, startPoint x: 228, startPoint y: 232, endPoint x: 243, endPoint y: 231, distance: 15.1
click at [243, 231] on div at bounding box center [216, 233] width 350 height 4
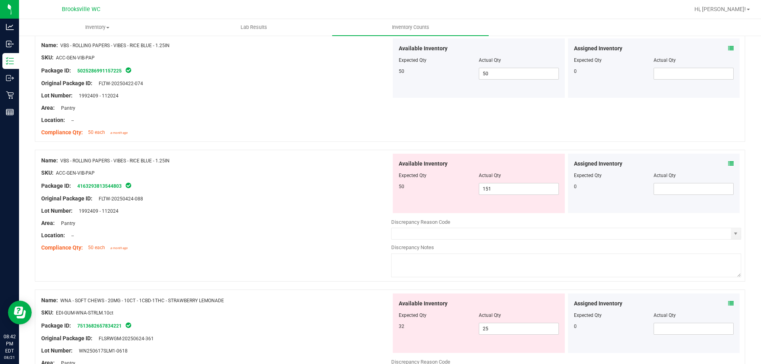
scroll to position [2021, 0]
click at [500, 187] on span "151 151" at bounding box center [519, 189] width 80 height 12
click at [500, 187] on input "151" at bounding box center [518, 188] width 79 height 11
type input "50"
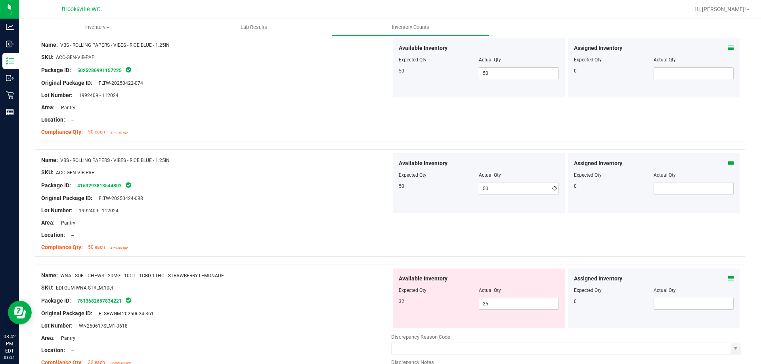
click at [244, 186] on div "Package ID: 4163293813544803" at bounding box center [216, 186] width 350 height 10
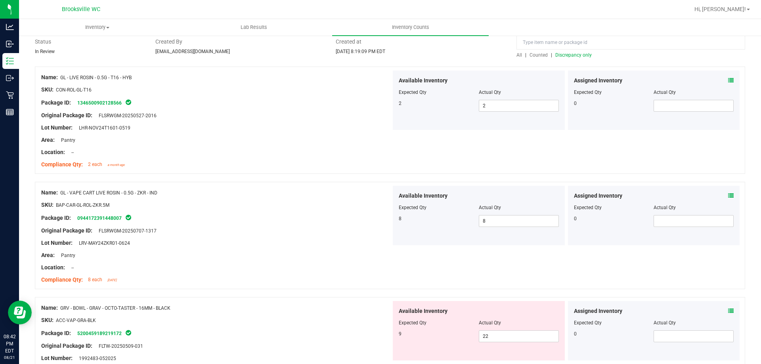
scroll to position [0, 0]
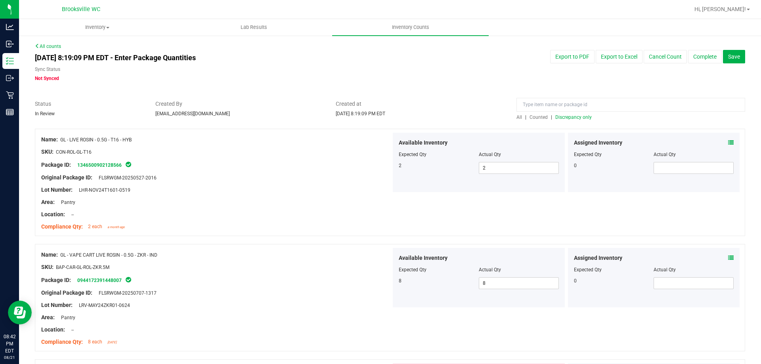
click at [551, 112] on div at bounding box center [630, 107] width 229 height 14
click at [565, 119] on span "Discrepancy only" at bounding box center [573, 117] width 36 height 6
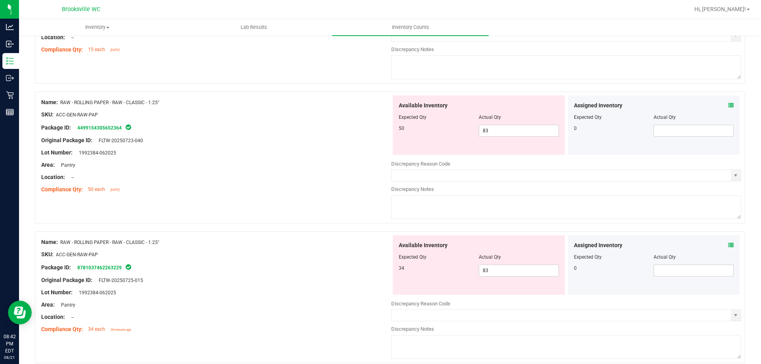
scroll to position [357, 0]
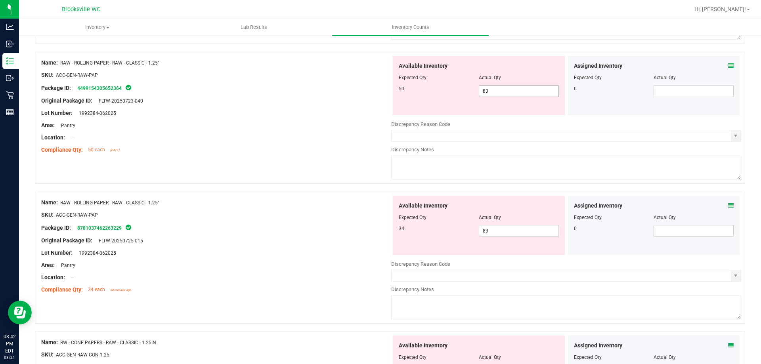
click at [525, 91] on span "83 83" at bounding box center [519, 91] width 80 height 12
click at [525, 91] on input "83" at bounding box center [518, 91] width 79 height 11
type input "50"
click at [515, 231] on div "Available Inventory Expected Qty Actual Qty 34 83 83" at bounding box center [566, 259] width 350 height 126
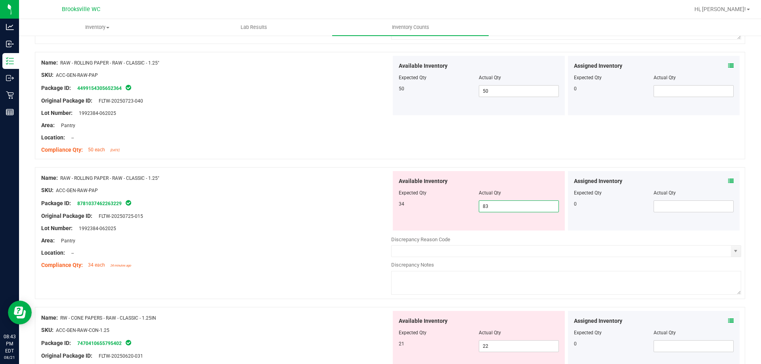
click at [508, 208] on input "83" at bounding box center [518, 206] width 79 height 11
type input "33"
click at [325, 217] on div "Original Package ID: FLTW-20250725-015" at bounding box center [216, 216] width 350 height 8
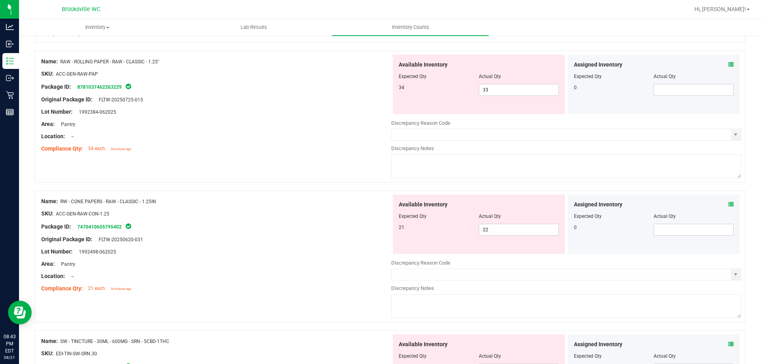
scroll to position [475, 0]
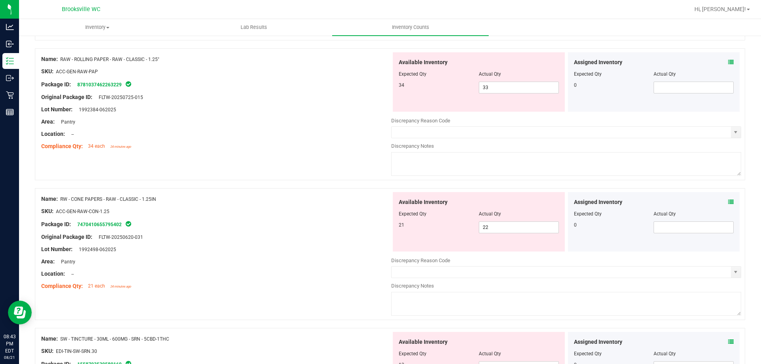
click at [284, 196] on div "Name: RW - CONE PAPERS - RAW - CLASSIC - 1.25IN" at bounding box center [216, 199] width 350 height 8
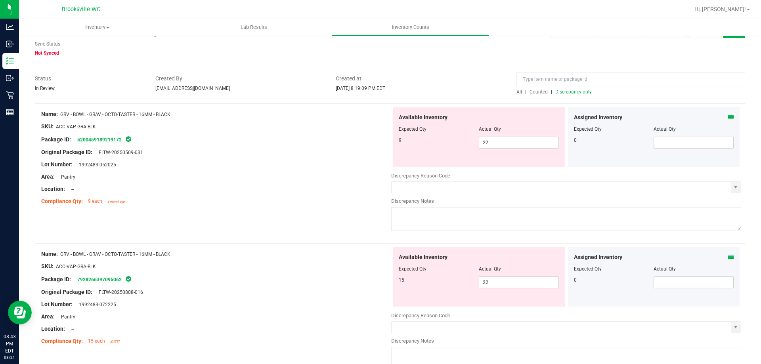
scroll to position [40, 0]
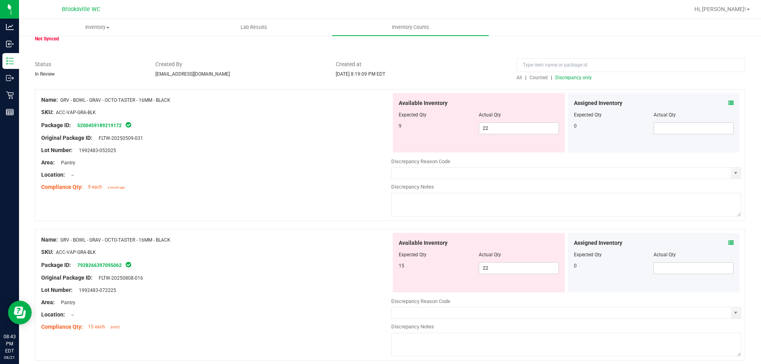
click at [286, 207] on div "Name: GRV - BOWL - GRAV - OCTO-TASTER - 16MM - BLACK SKU: ACC-VAP-GRA-BLK Packa…" at bounding box center [390, 155] width 710 height 132
click at [228, 320] on div at bounding box center [216, 321] width 350 height 4
drag, startPoint x: 244, startPoint y: 308, endPoint x: 249, endPoint y: 307, distance: 5.2
click at [248, 307] on div at bounding box center [216, 309] width 350 height 4
click at [500, 268] on span "22 22" at bounding box center [519, 268] width 80 height 12
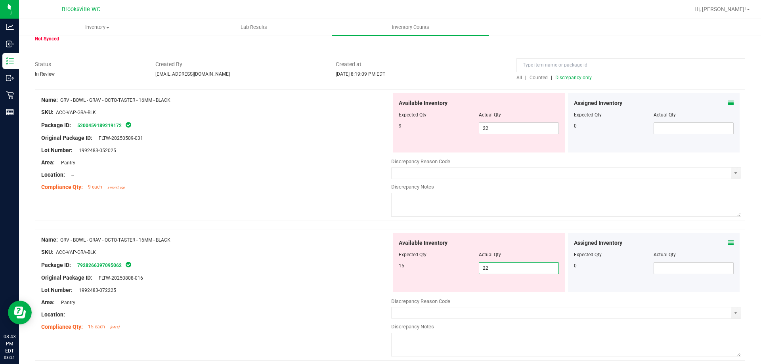
click at [500, 268] on input "22" at bounding box center [518, 268] width 79 height 11
type input "15"
click at [522, 126] on span "22 22" at bounding box center [519, 128] width 80 height 12
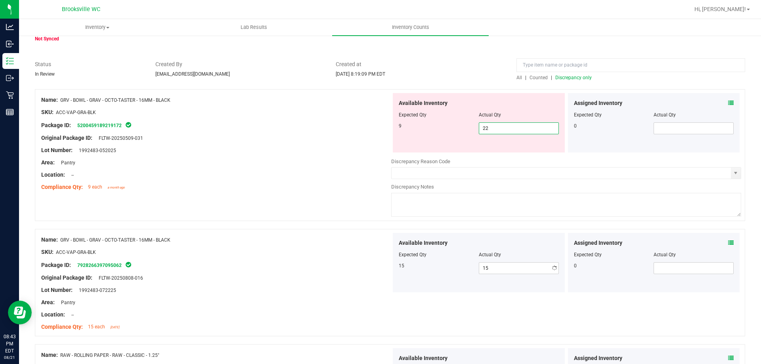
click at [522, 126] on input "22" at bounding box center [518, 128] width 79 height 11
type input "9"
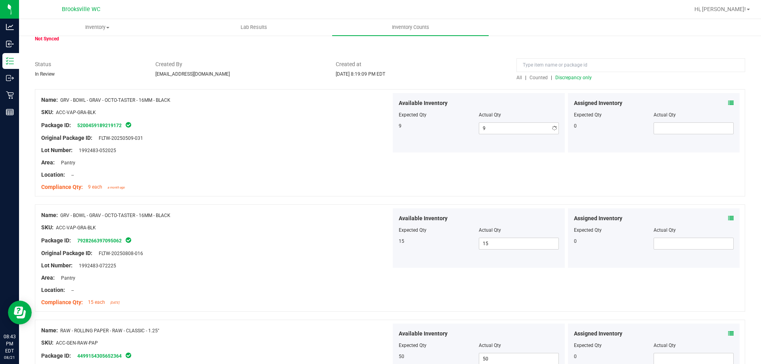
click at [363, 134] on div "Original Package ID: FLTW-20250509-031" at bounding box center [216, 138] width 350 height 8
click at [563, 76] on span "Discrepancy only" at bounding box center [573, 78] width 36 height 6
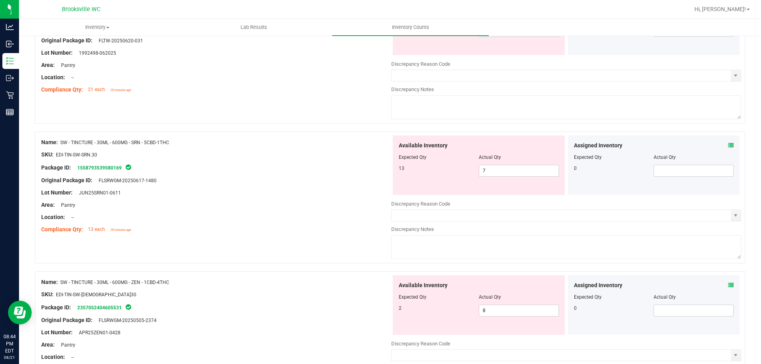
scroll to position [277, 0]
click at [498, 164] on div at bounding box center [479, 162] width 160 height 4
click at [499, 168] on span "7 7" at bounding box center [519, 170] width 80 height 12
click at [499, 169] on input "7" at bounding box center [518, 170] width 79 height 11
type input "13"
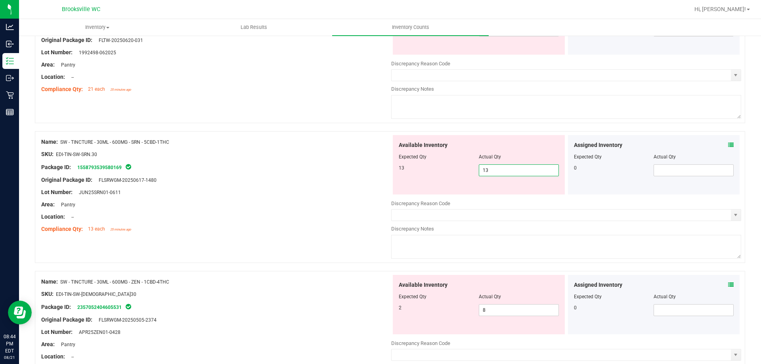
type input "13"
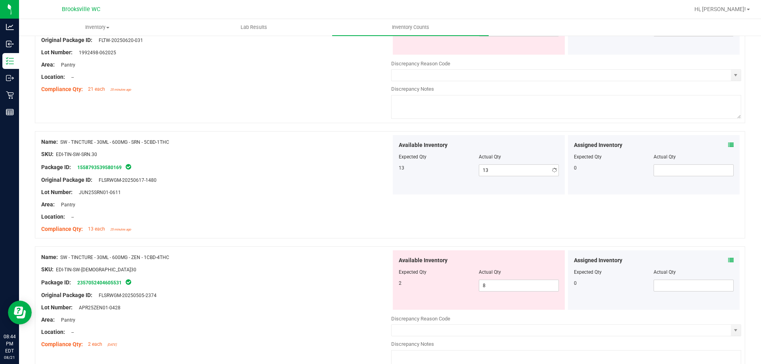
click at [276, 140] on div "Name: SW - TINCTURE - 30ML - 600MG - SRN - 5CBD-1THC" at bounding box center [216, 142] width 350 height 8
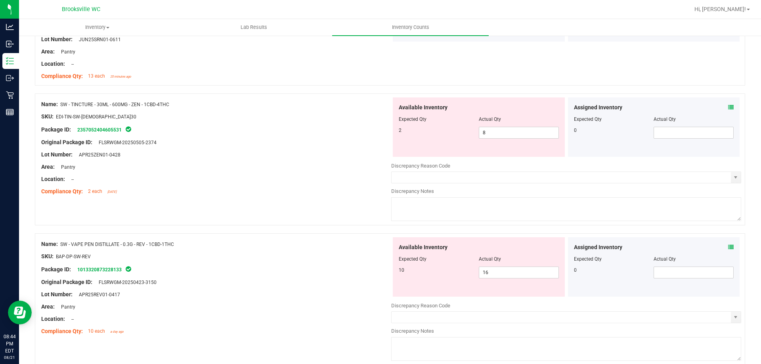
scroll to position [436, 0]
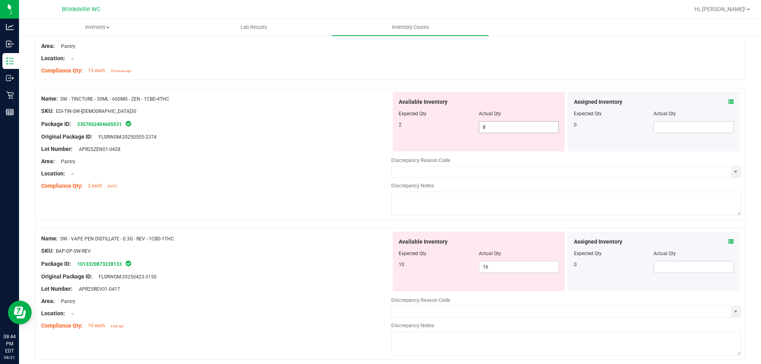
click at [516, 127] on span "8 8" at bounding box center [519, 127] width 80 height 12
click at [516, 127] on input "8" at bounding box center [518, 127] width 79 height 11
type input "2"
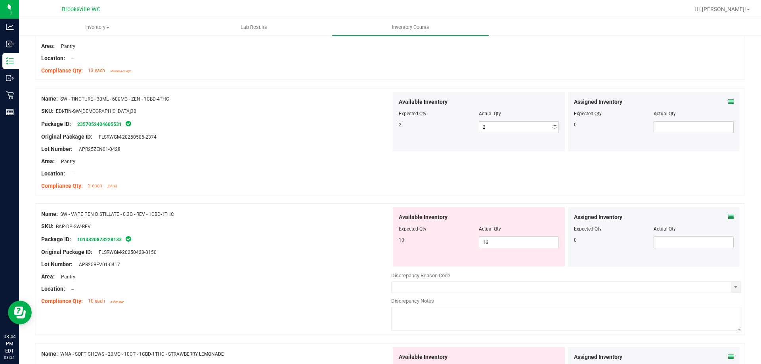
click at [303, 158] on div "Area: Pantry" at bounding box center [216, 161] width 350 height 8
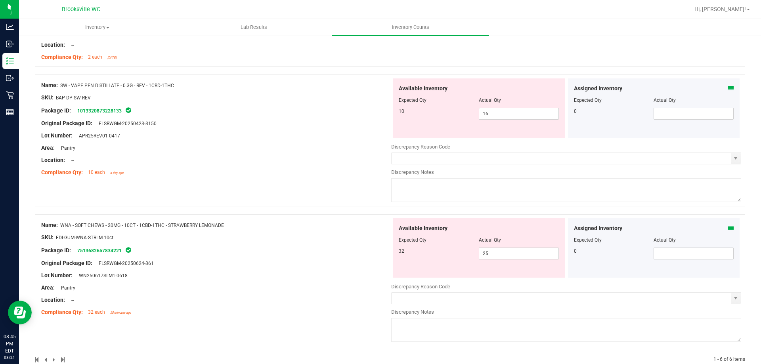
scroll to position [582, 0]
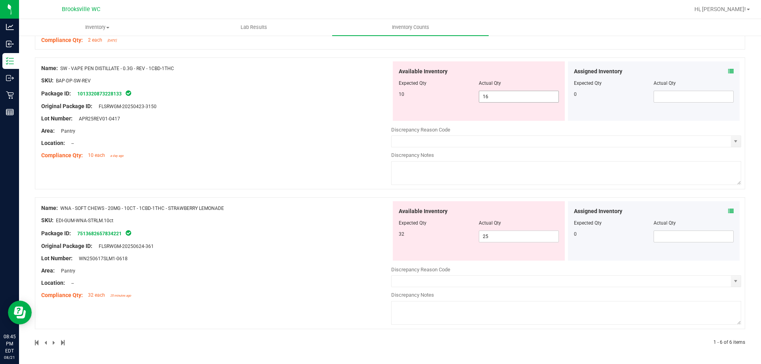
click at [553, 92] on span "16 16" at bounding box center [519, 97] width 80 height 12
click at [551, 91] on input "16" at bounding box center [518, 96] width 79 height 11
click at [549, 91] on input "16" at bounding box center [518, 96] width 79 height 11
type input "10"
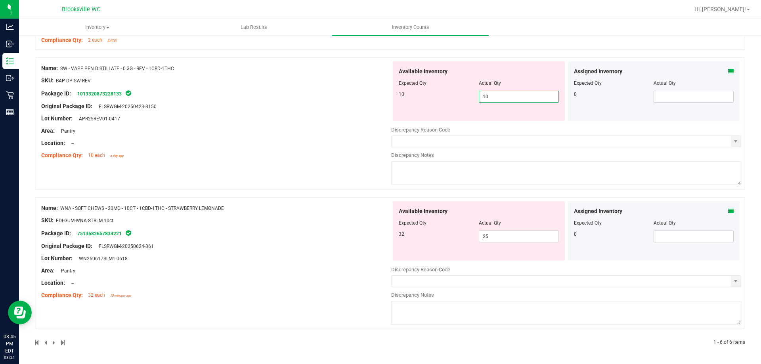
type input "10"
click at [274, 162] on div "Name: SW - VAPE PEN DISTILLATE - 0.3G - REV - 1CBD-1THC SKU: BAP-DP-SW-REV Pack…" at bounding box center [216, 111] width 350 height 101
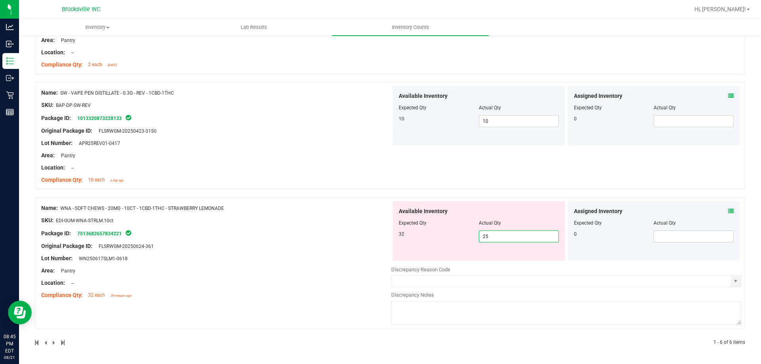
click at [547, 234] on span "25 25" at bounding box center [519, 237] width 80 height 12
click at [547, 234] on input "25" at bounding box center [518, 236] width 79 height 11
type input "32"
click at [275, 264] on div "Name: WNA - SOFT CHEWS - 20MG - 10CT - 1CBD-1THC - STRAWBERRY LEMONADE SKU: EDI…" at bounding box center [216, 251] width 350 height 101
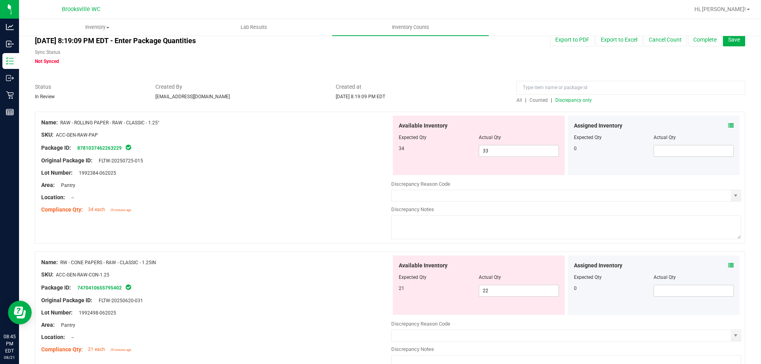
scroll to position [0, 0]
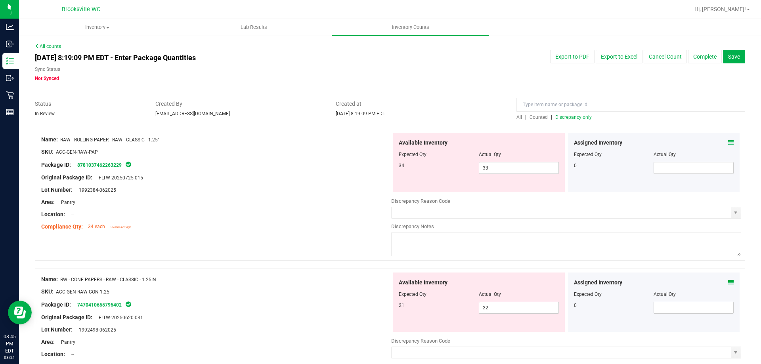
click at [555, 116] on span "Discrepancy only" at bounding box center [573, 117] width 36 height 6
click at [728, 56] on span "Save" at bounding box center [734, 56] width 12 height 6
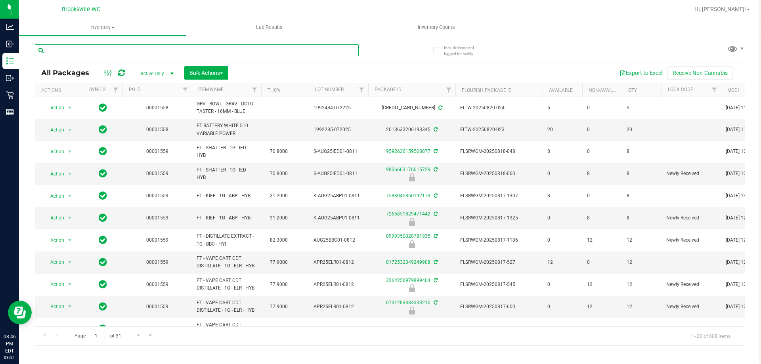
click at [157, 50] on input "text" at bounding box center [197, 50] width 324 height 12
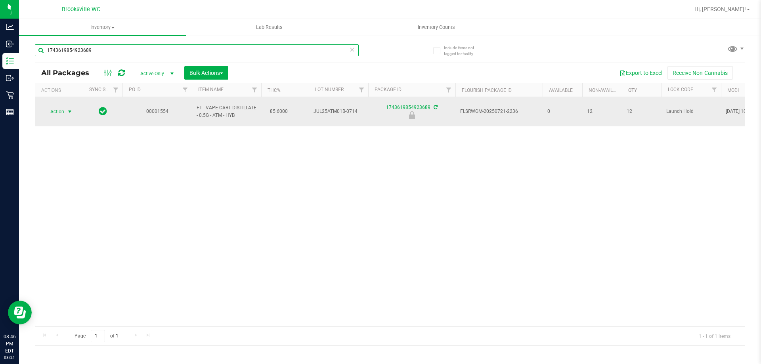
type input "1743619854923689"
click at [70, 109] on span "select" at bounding box center [70, 112] width 6 height 6
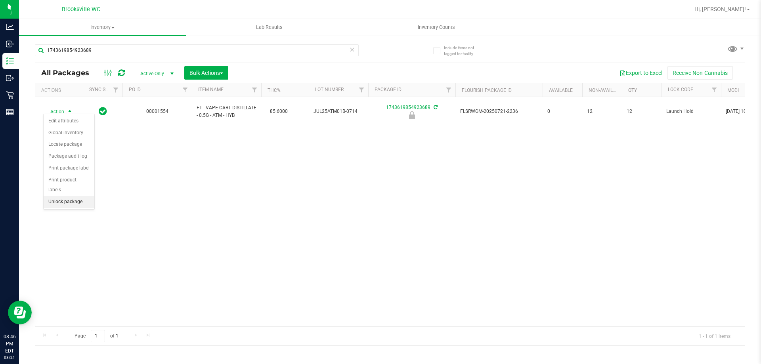
click at [82, 196] on li "Unlock package" at bounding box center [69, 202] width 51 height 12
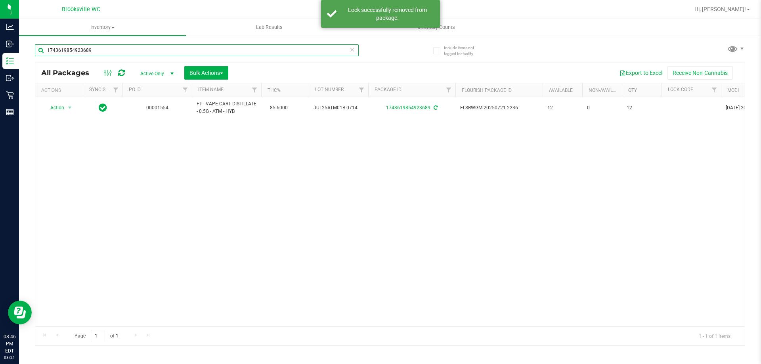
click at [130, 50] on input "1743619854923689" at bounding box center [197, 50] width 324 height 12
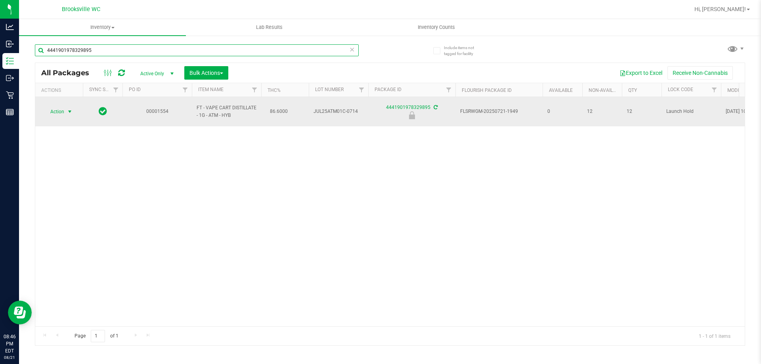
type input "4441901978329895"
click at [70, 109] on span "select" at bounding box center [70, 112] width 6 height 6
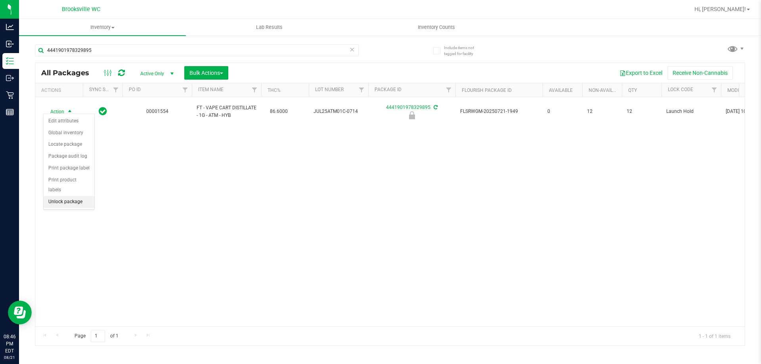
click at [76, 196] on li "Unlock package" at bounding box center [69, 202] width 51 height 12
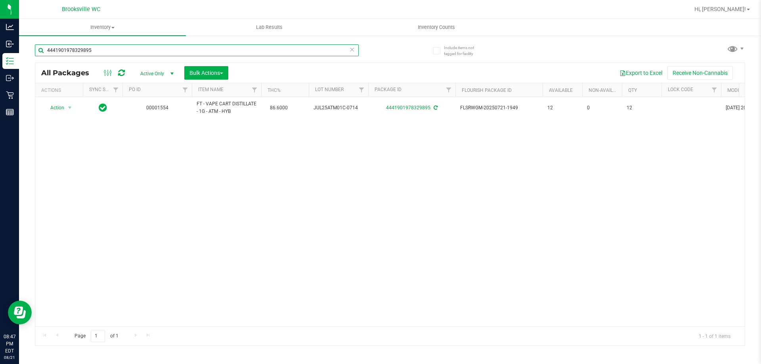
click at [72, 46] on input "4441901978329895" at bounding box center [197, 50] width 324 height 12
click at [76, 53] on input "2609235973081252" at bounding box center [197, 50] width 324 height 12
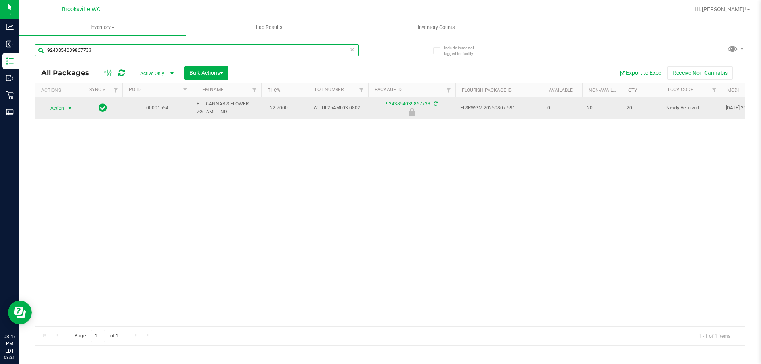
type input "9243854039867733"
click at [64, 104] on span "Action" at bounding box center [53, 108] width 21 height 11
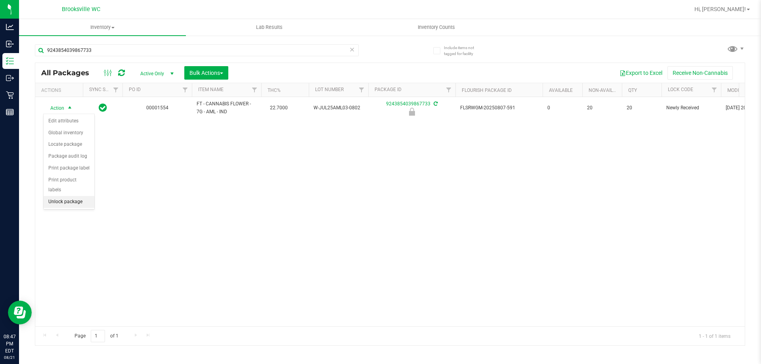
click at [71, 196] on li "Unlock package" at bounding box center [69, 202] width 51 height 12
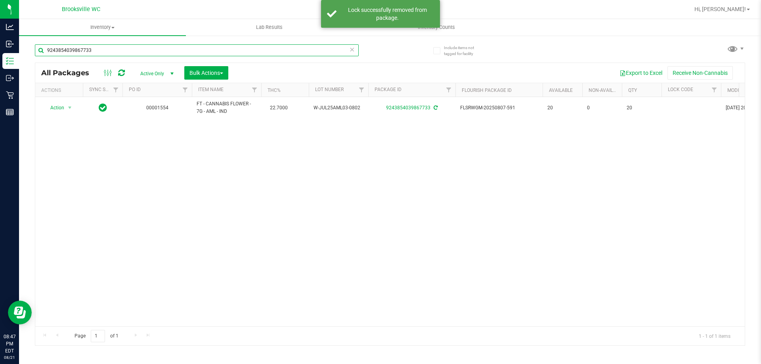
click at [65, 51] on input "9243854039867733" at bounding box center [197, 50] width 324 height 12
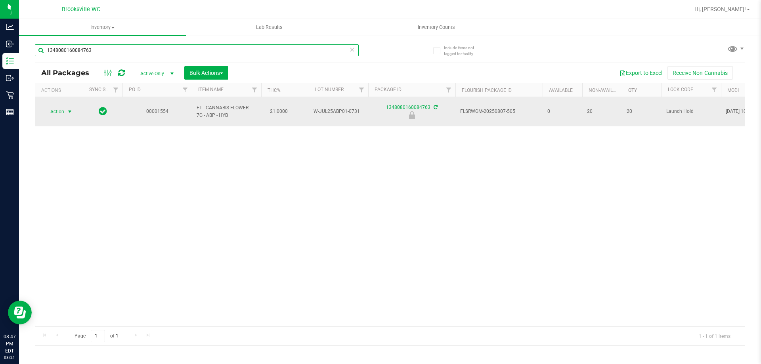
type input "1348080160084763"
click at [63, 114] on span "Action" at bounding box center [53, 111] width 21 height 11
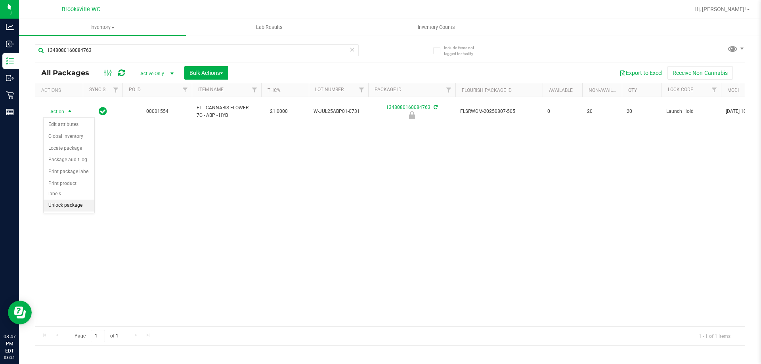
click at [63, 200] on li "Unlock package" at bounding box center [69, 206] width 51 height 12
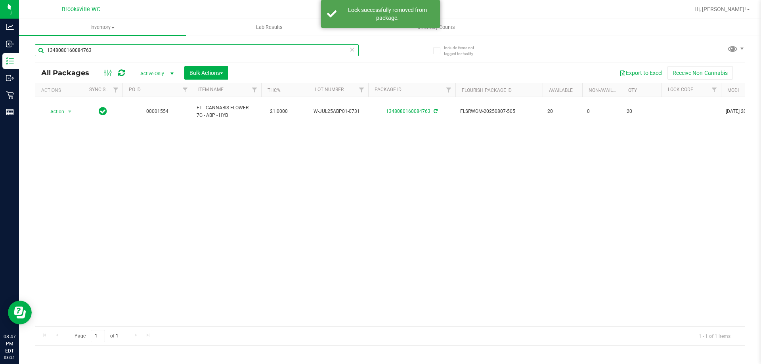
click at [100, 48] on input "1348080160084763" at bounding box center [197, 50] width 324 height 12
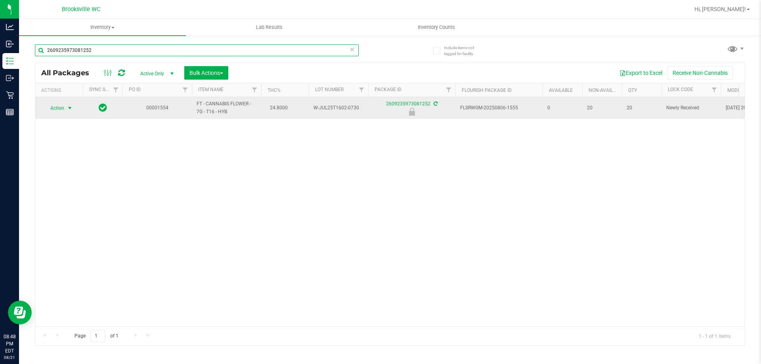
type input "2609235973081252"
click at [65, 108] on span "select" at bounding box center [70, 108] width 10 height 11
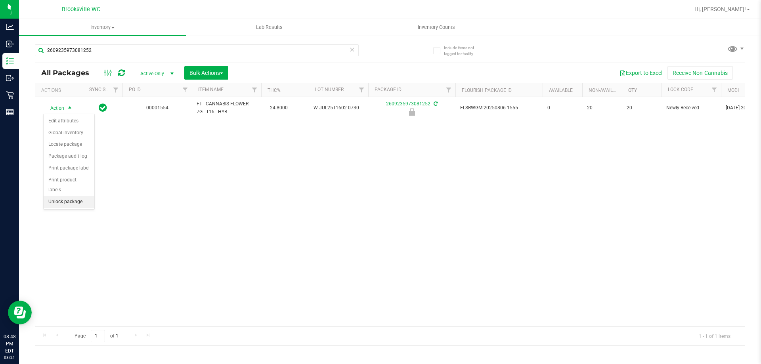
click at [73, 196] on li "Unlock package" at bounding box center [69, 202] width 51 height 12
click at [550, 42] on div "2609235973081252 All Packages Active Only Active Only Lab Samples Locked All Ex…" at bounding box center [390, 191] width 710 height 309
click at [733, 9] on span "Hi, [PERSON_NAME]!" at bounding box center [720, 9] width 52 height 6
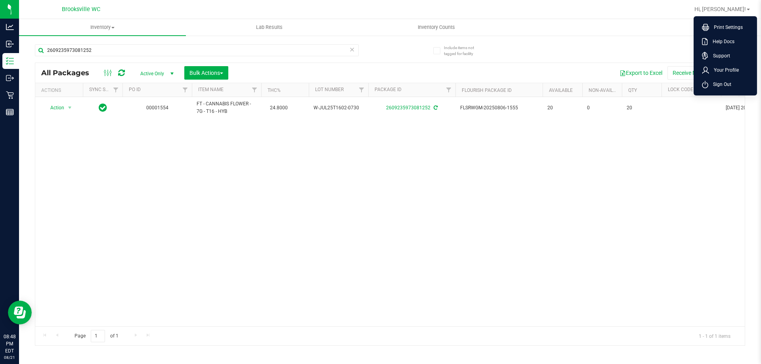
click at [733, 85] on li "Sign Out" at bounding box center [724, 84] width 59 height 14
